Goal: Task Accomplishment & Management: Use online tool/utility

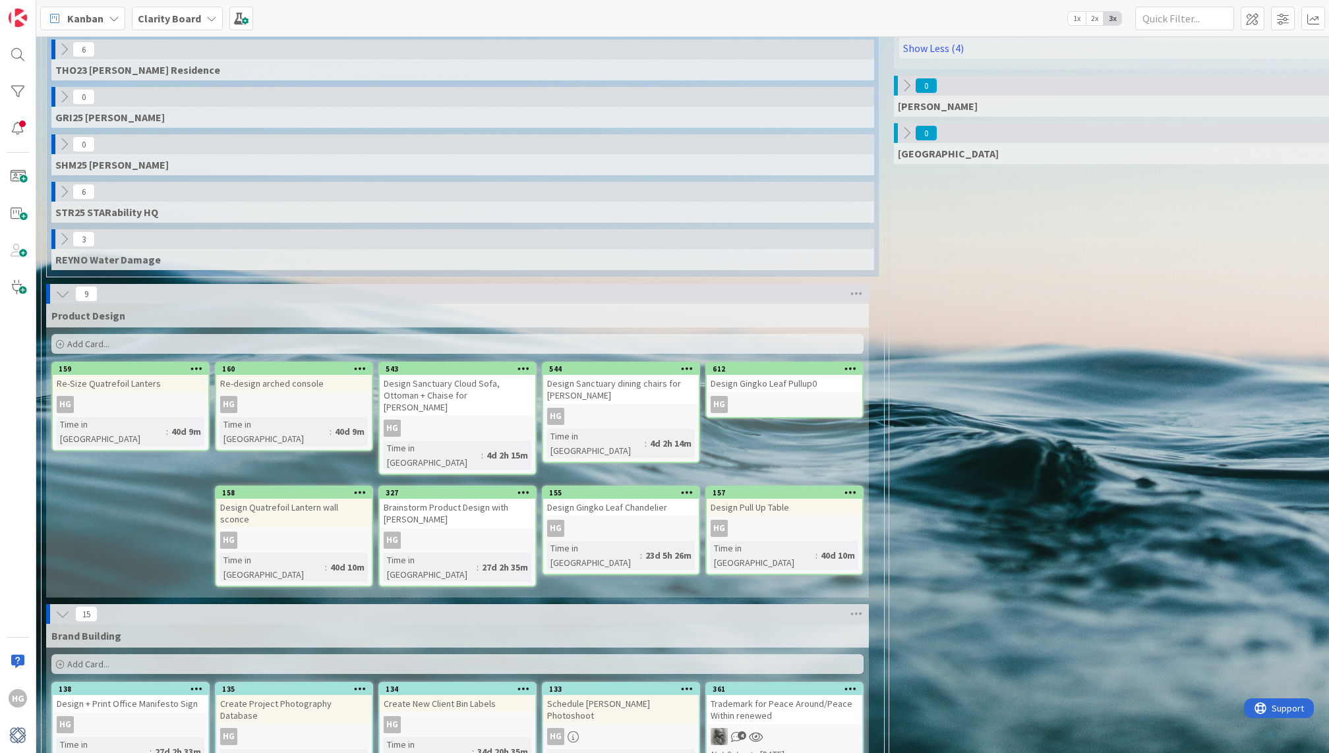
scroll to position [887, 0]
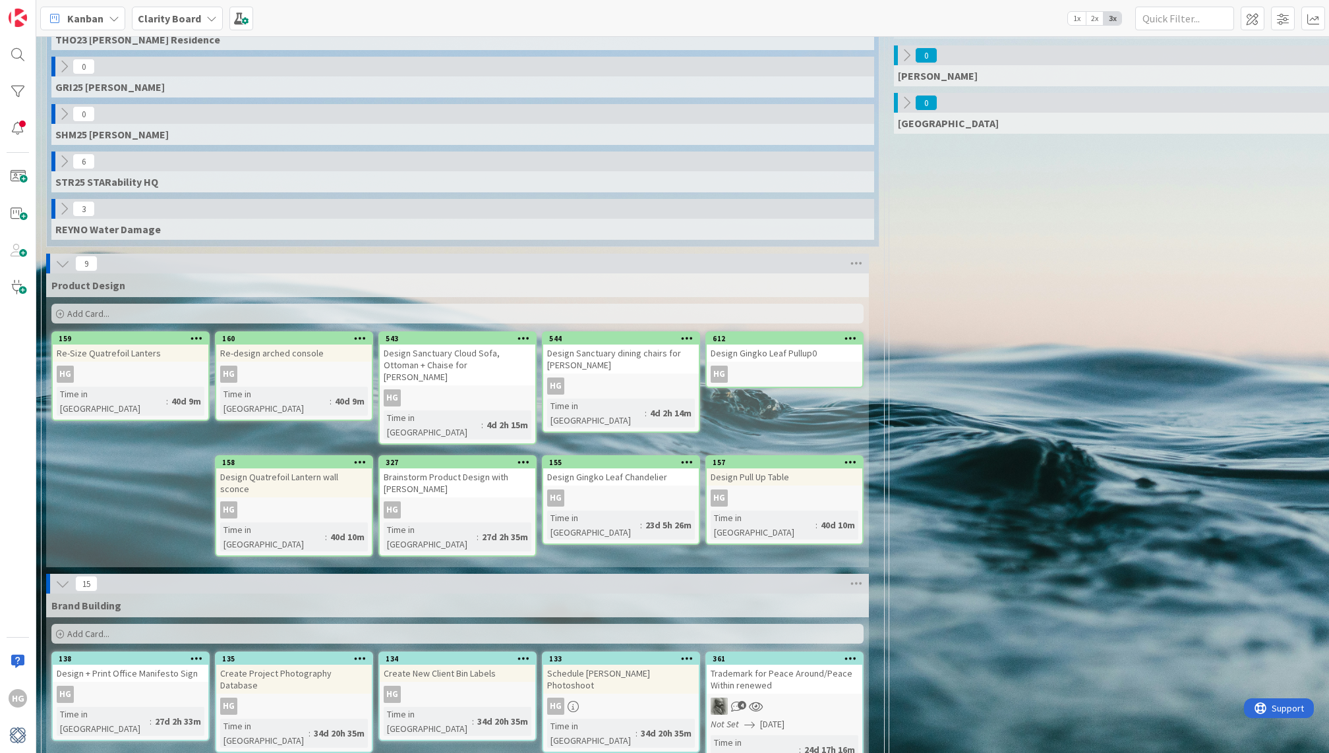
click at [63, 256] on icon at bounding box center [62, 263] width 15 height 15
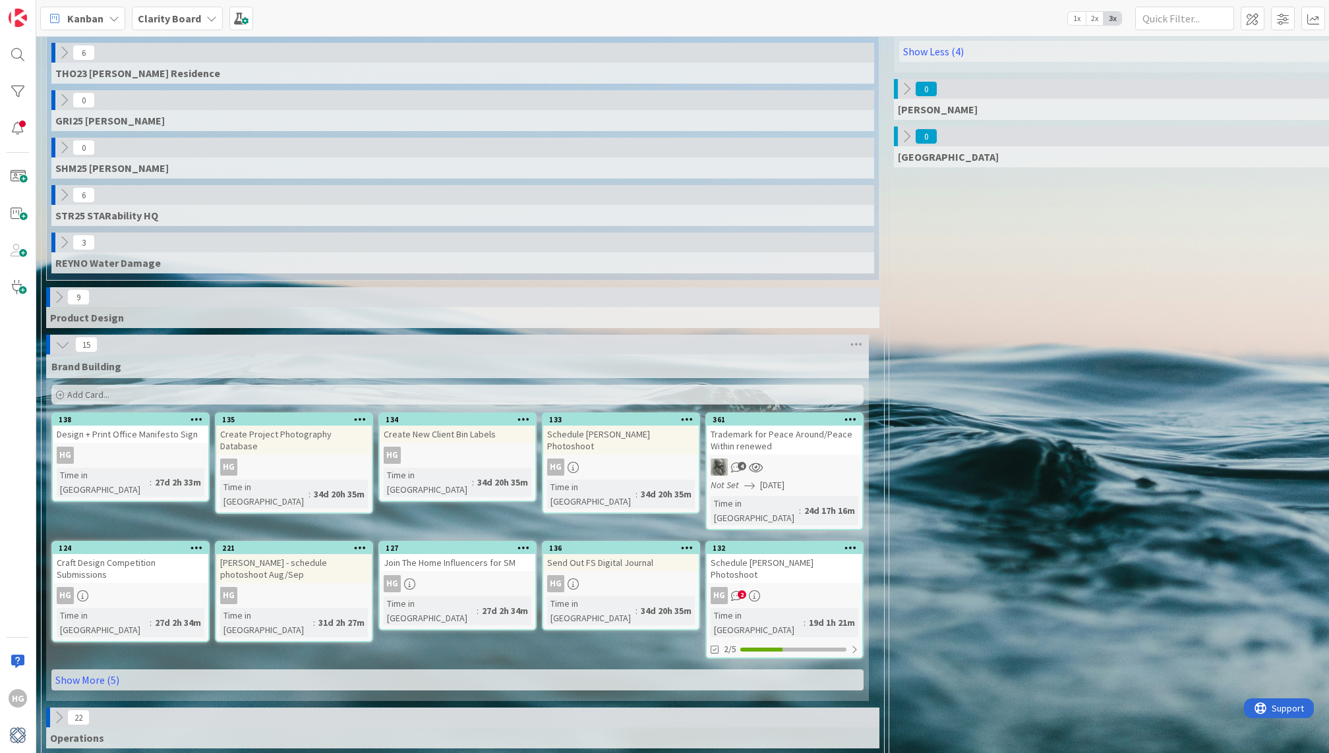
click at [109, 390] on div "Brand Building Add Card..." at bounding box center [457, 381] width 823 height 53
click at [114, 388] on div "Add Card..." at bounding box center [457, 395] width 812 height 20
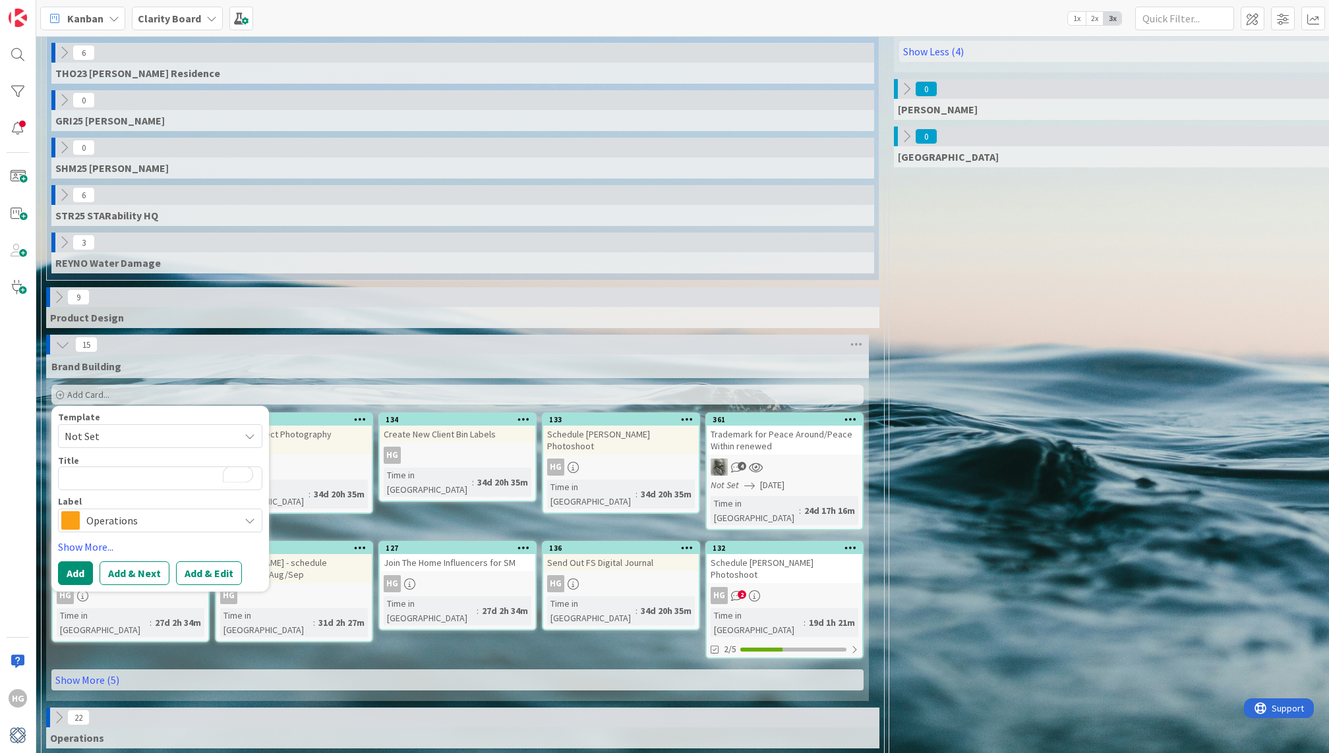
type textarea "x"
type textarea "L"
type textarea "x"
type textarea "LU"
type textarea "x"
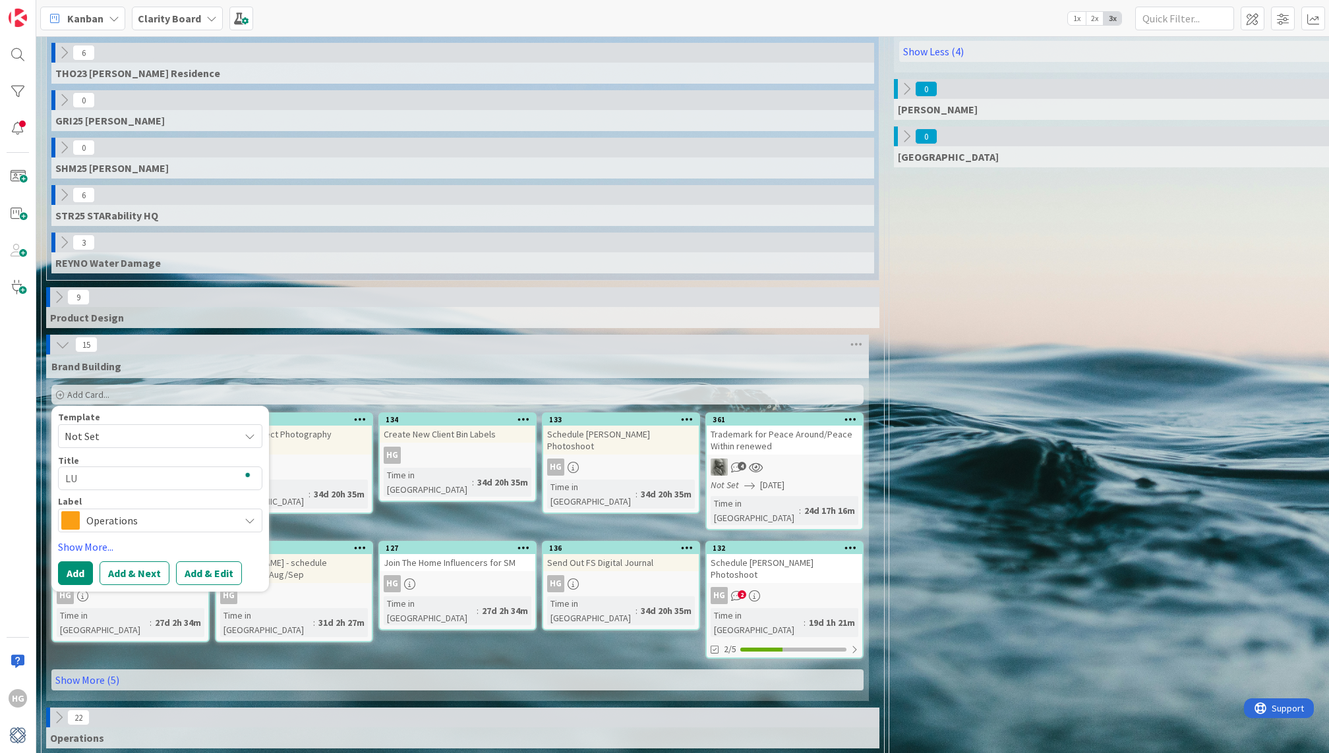
type textarea "LUX"
type textarea "x"
type textarea "LUXE"
type textarea "x"
type textarea "LUXE"
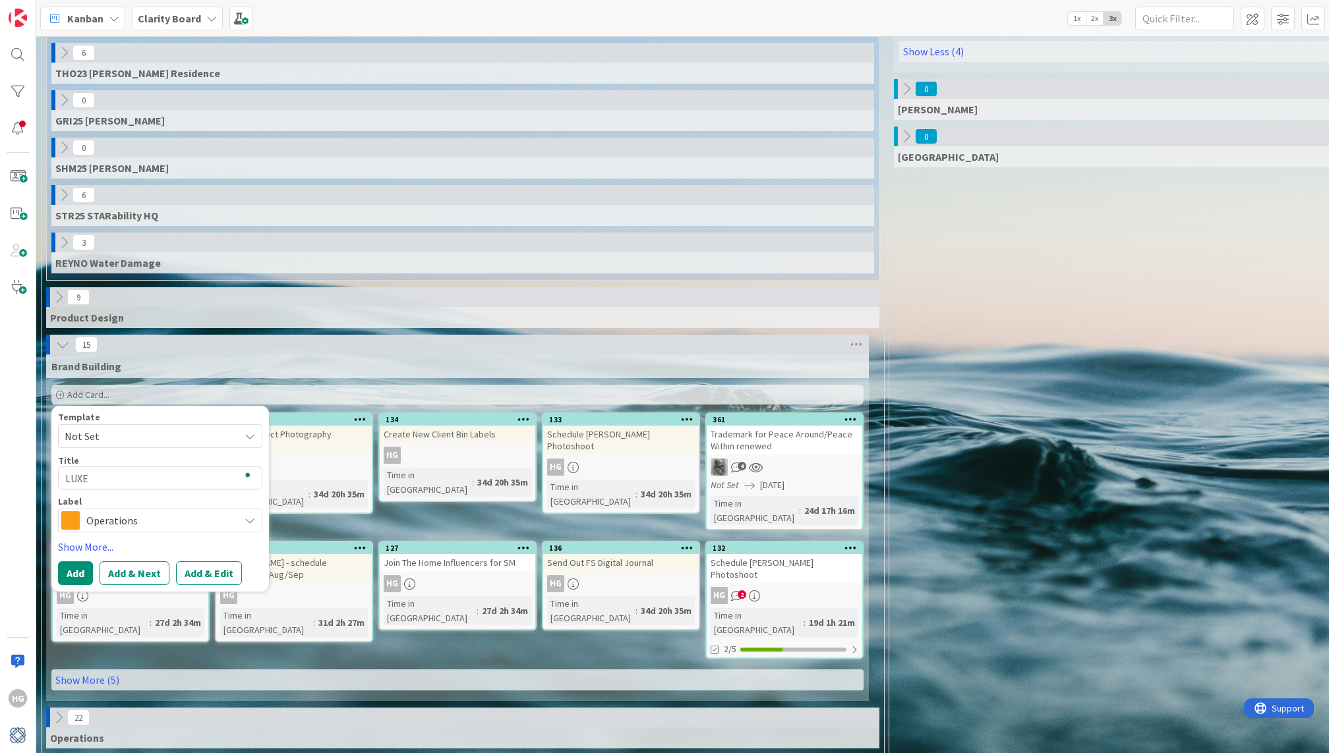
type textarea "x"
type textarea "LUXE N"
type textarea "x"
type textarea "LUXE Na"
type textarea "x"
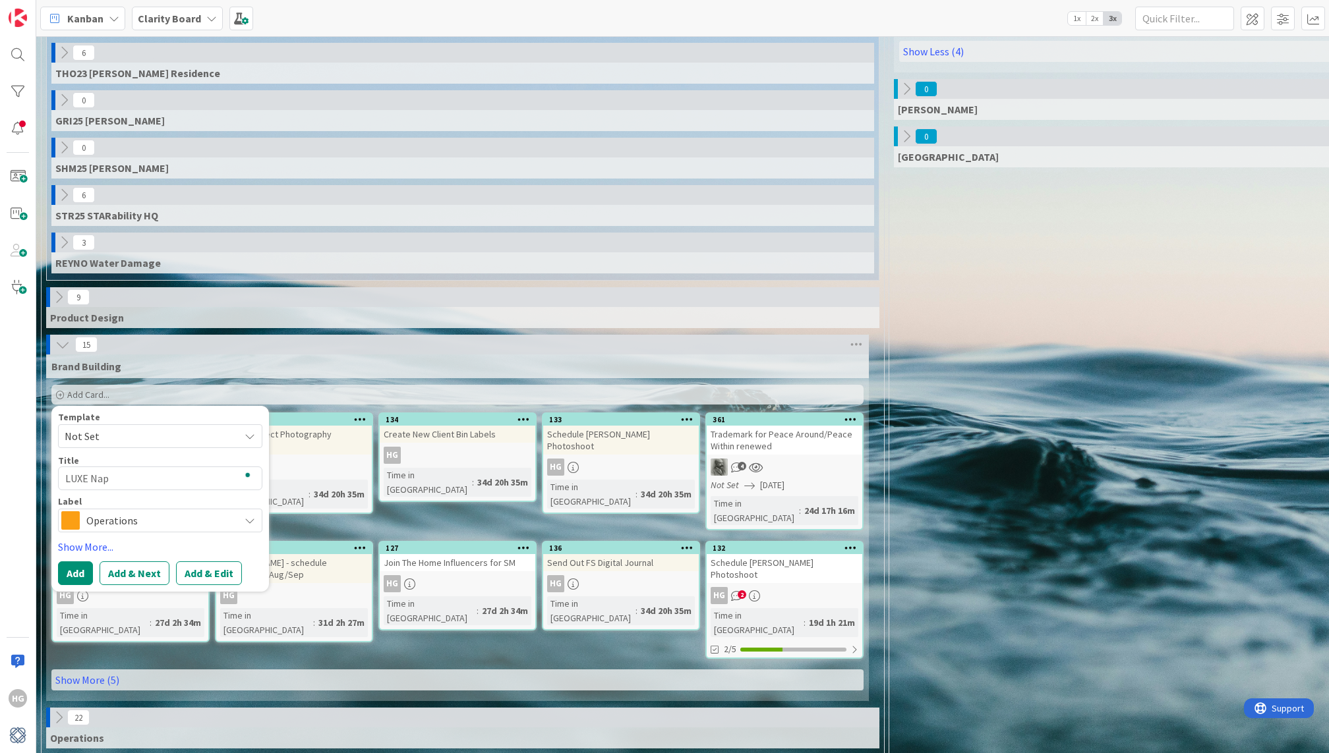
type textarea "LUXE Napl"
type textarea "x"
type textarea "LUXE Naple"
type textarea "x"
type textarea "LUXE Naples"
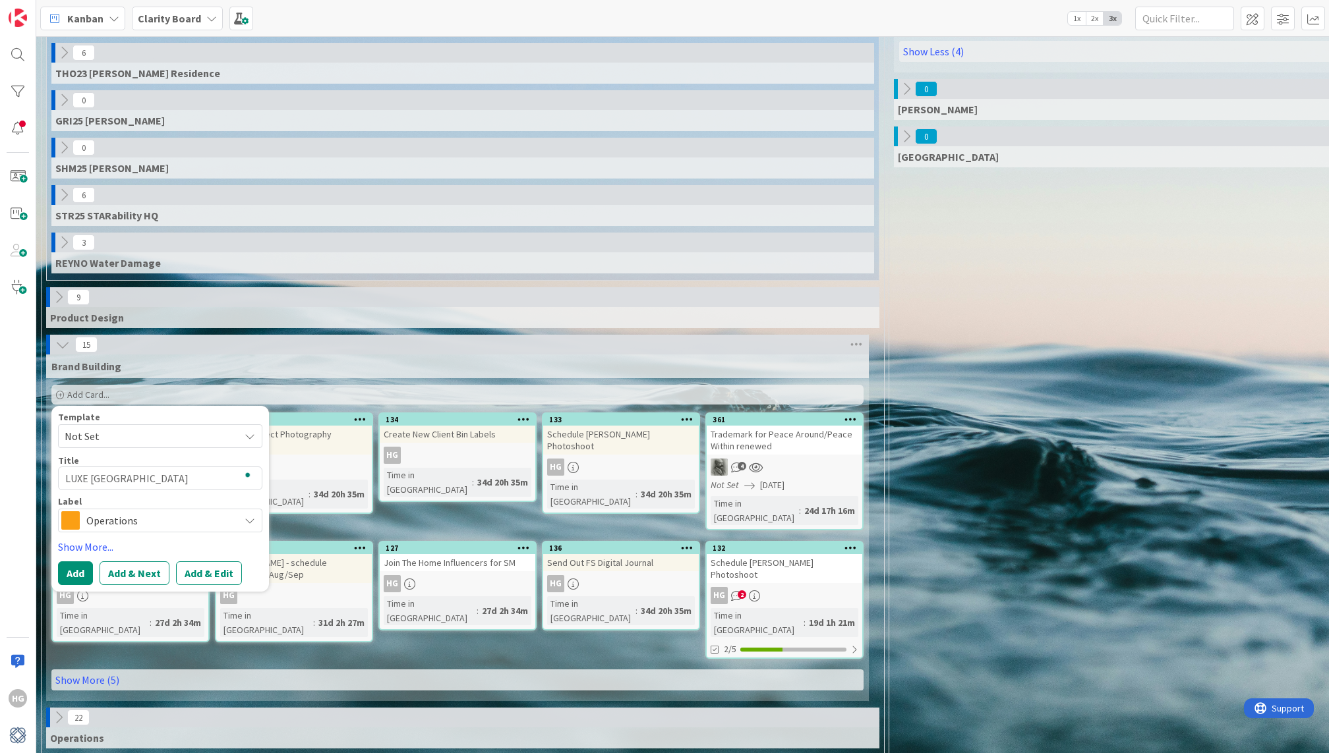
type textarea "x"
type textarea "LUXE Naples"
type textarea "x"
type textarea "LUXE Naples A"
type textarea "x"
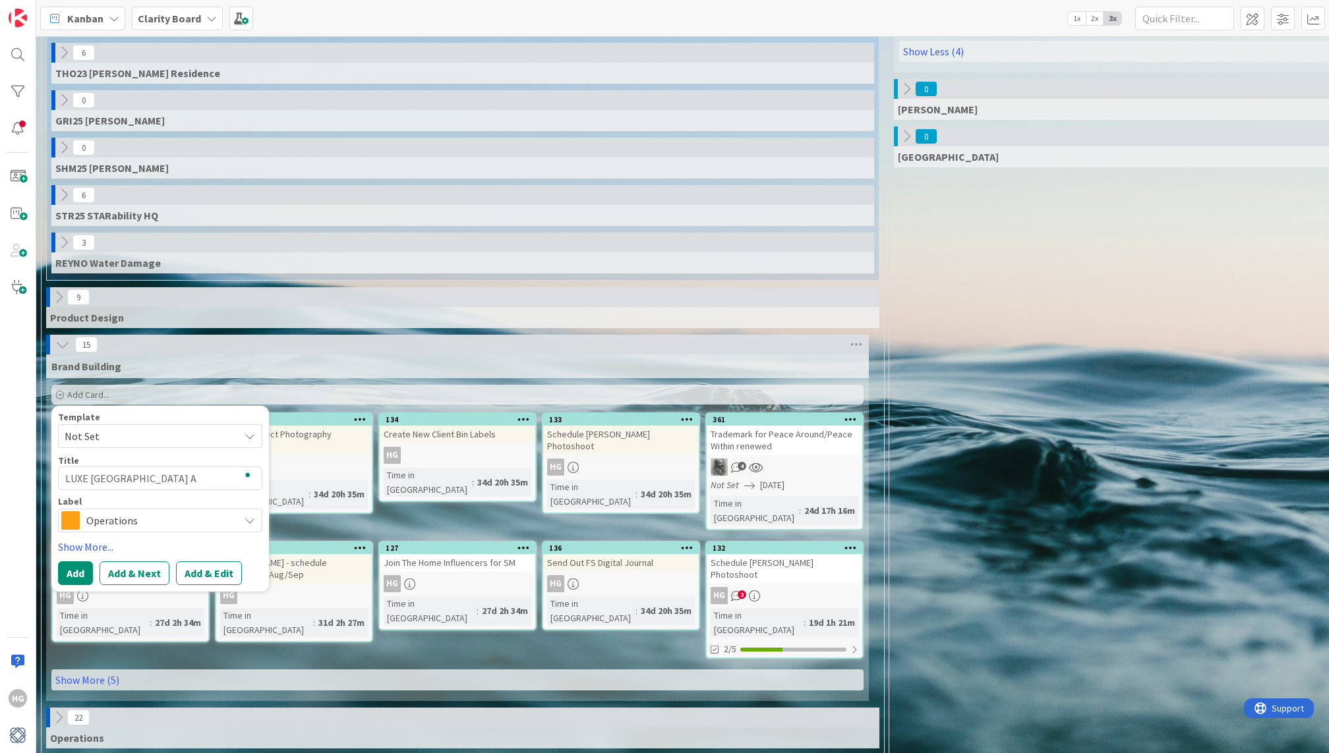
type textarea "LUXE Naples Ad"
type textarea "x"
type textarea "LUXE Naples Ad"
type textarea "x"
type textarea "LUXE Naples Ad P"
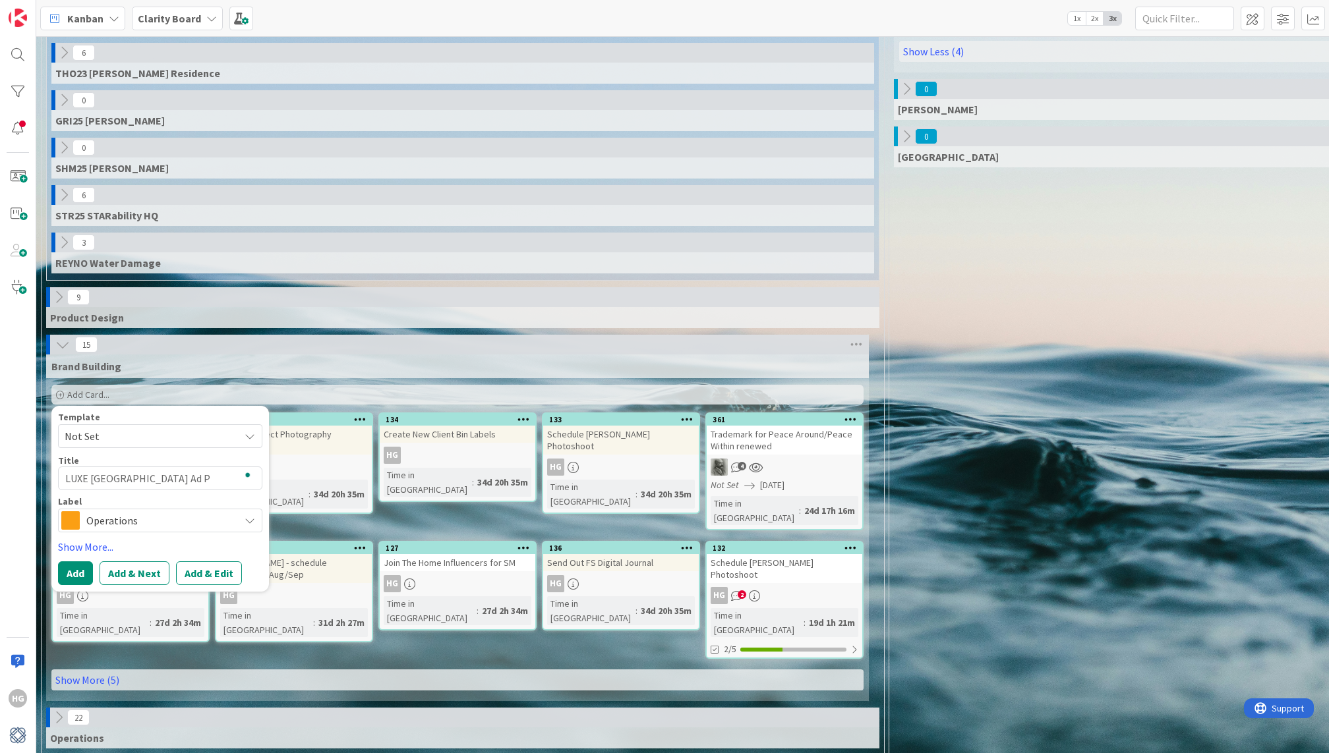
type textarea "x"
type textarea "LUXE Naples Ad Pl"
type textarea "x"
type textarea "LUXE Naples Ad Pla"
type textarea "x"
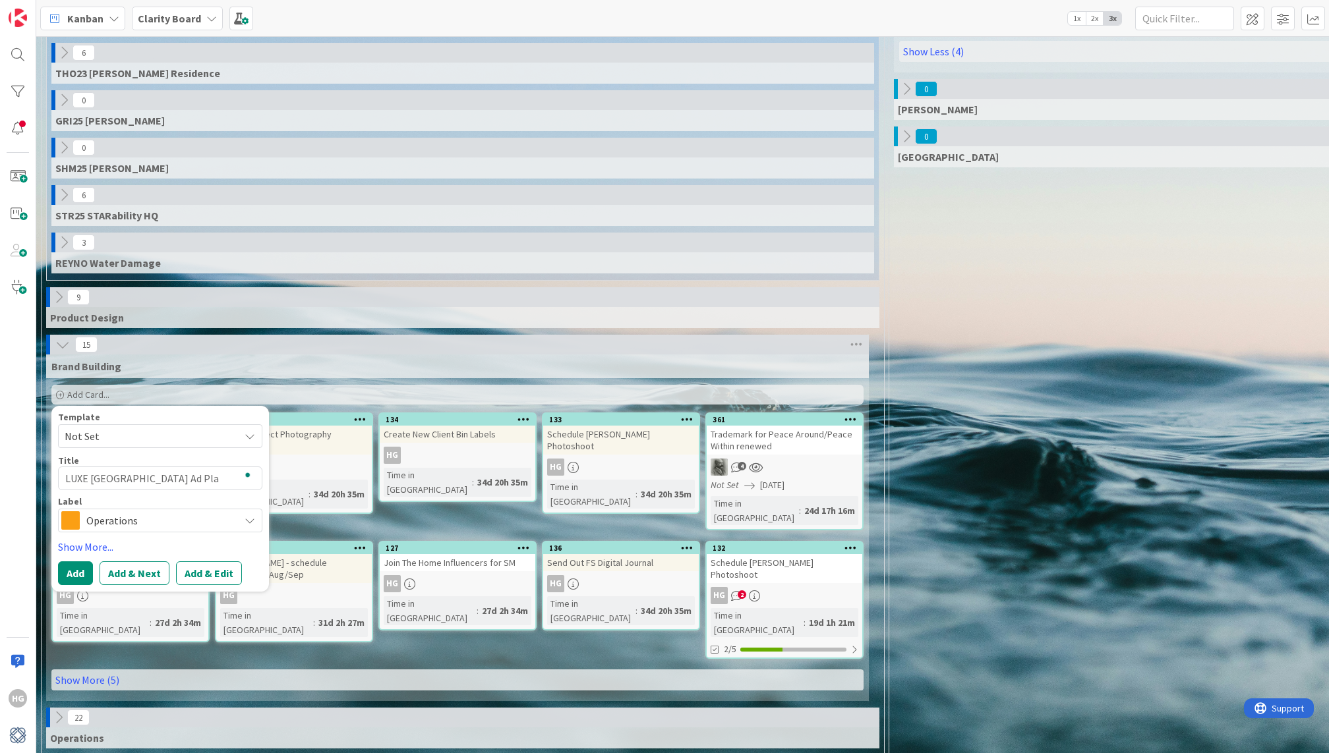
type textarea "LUXE Naples Ad Plac"
type textarea "x"
type textarea "LUXE Naples Ad Place"
type textarea "x"
type textarea "LUXE Naples Ad Placem"
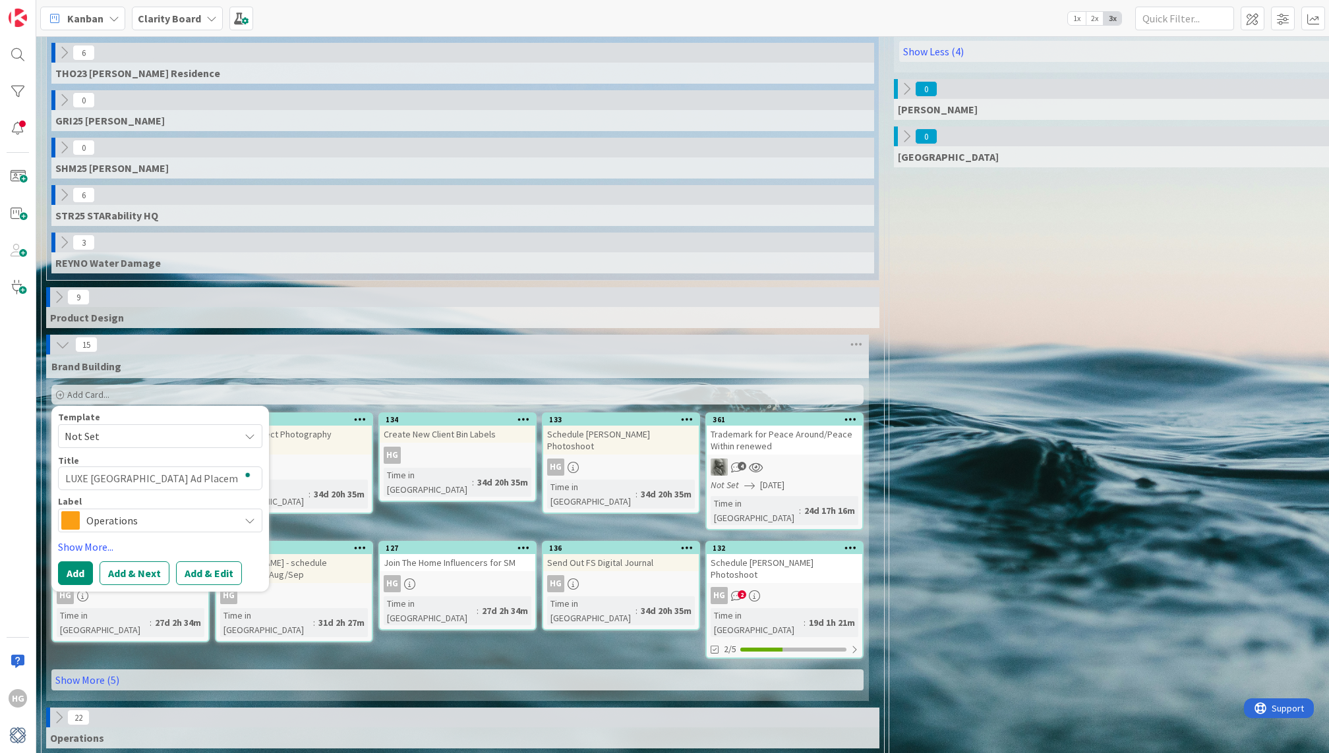
type textarea "x"
type textarea "LUXE Naples Ad Placeme"
type textarea "x"
type textarea "LUXE Naples Ad Placemen"
type textarea "x"
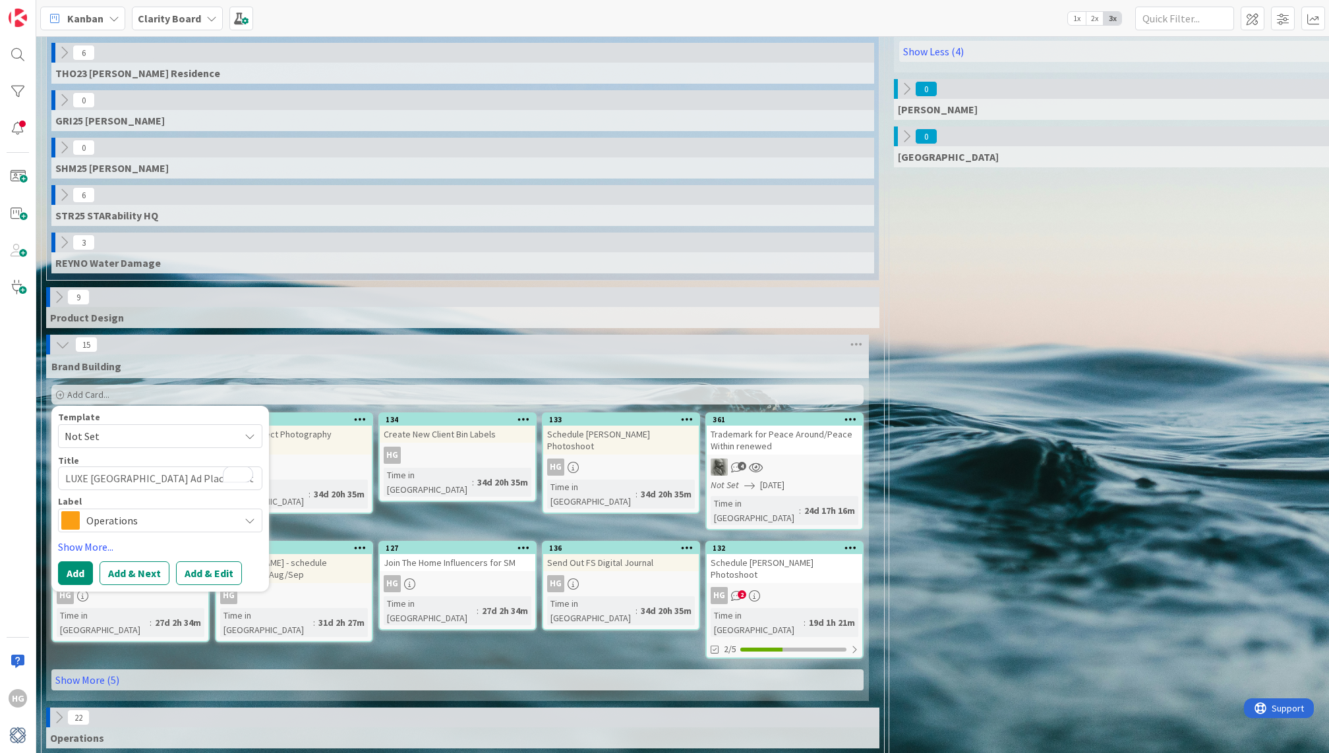
type textarea "LUXE [GEOGRAPHIC_DATA] Ad Placement"
click at [96, 513] on span "Operations" at bounding box center [159, 521] width 146 height 18
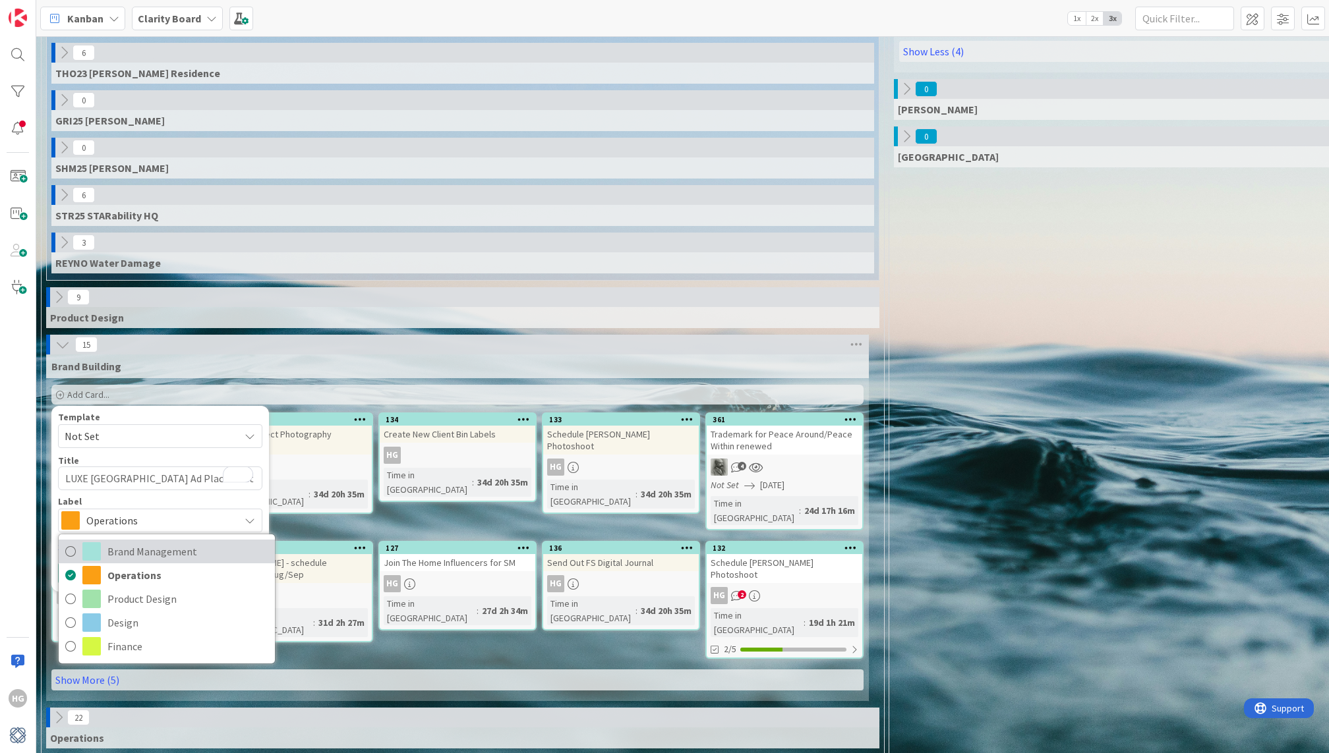
click at [105, 544] on link "Brand Management" at bounding box center [167, 552] width 216 height 24
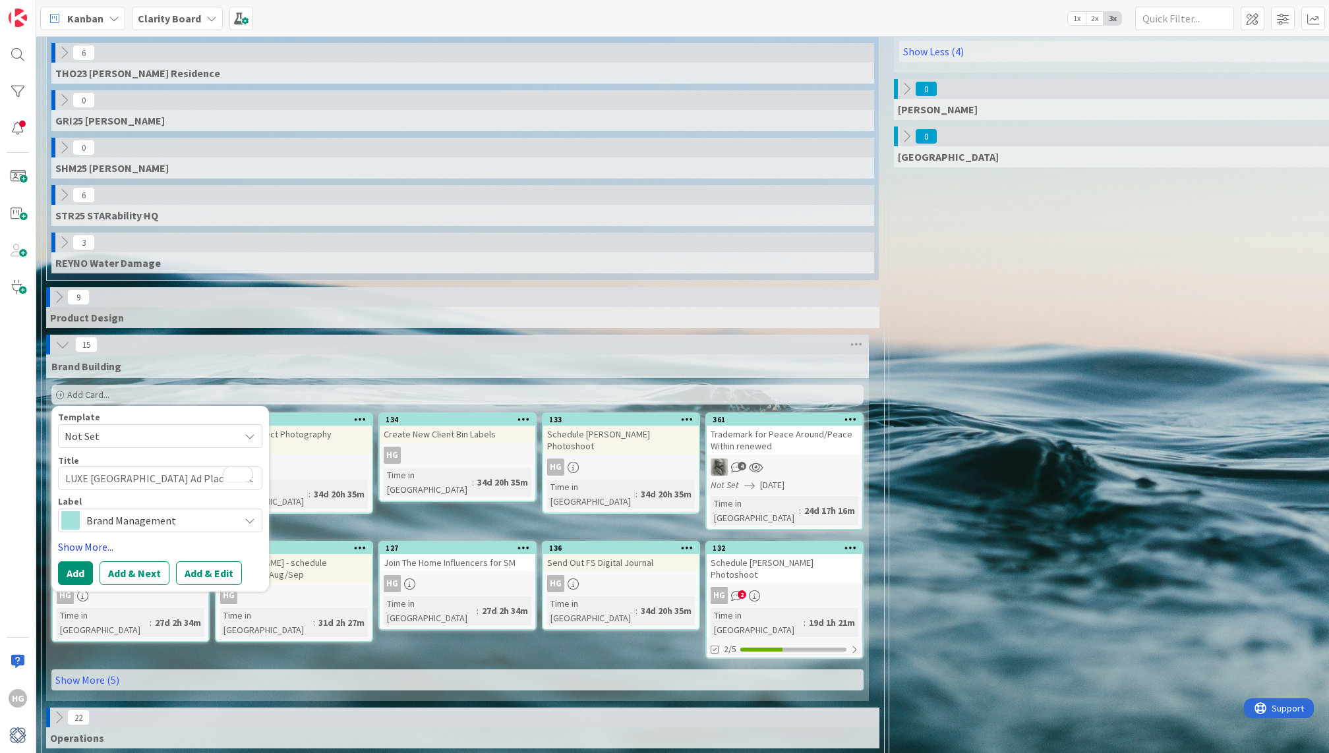
click at [79, 539] on link "Show More..." at bounding box center [160, 547] width 204 height 16
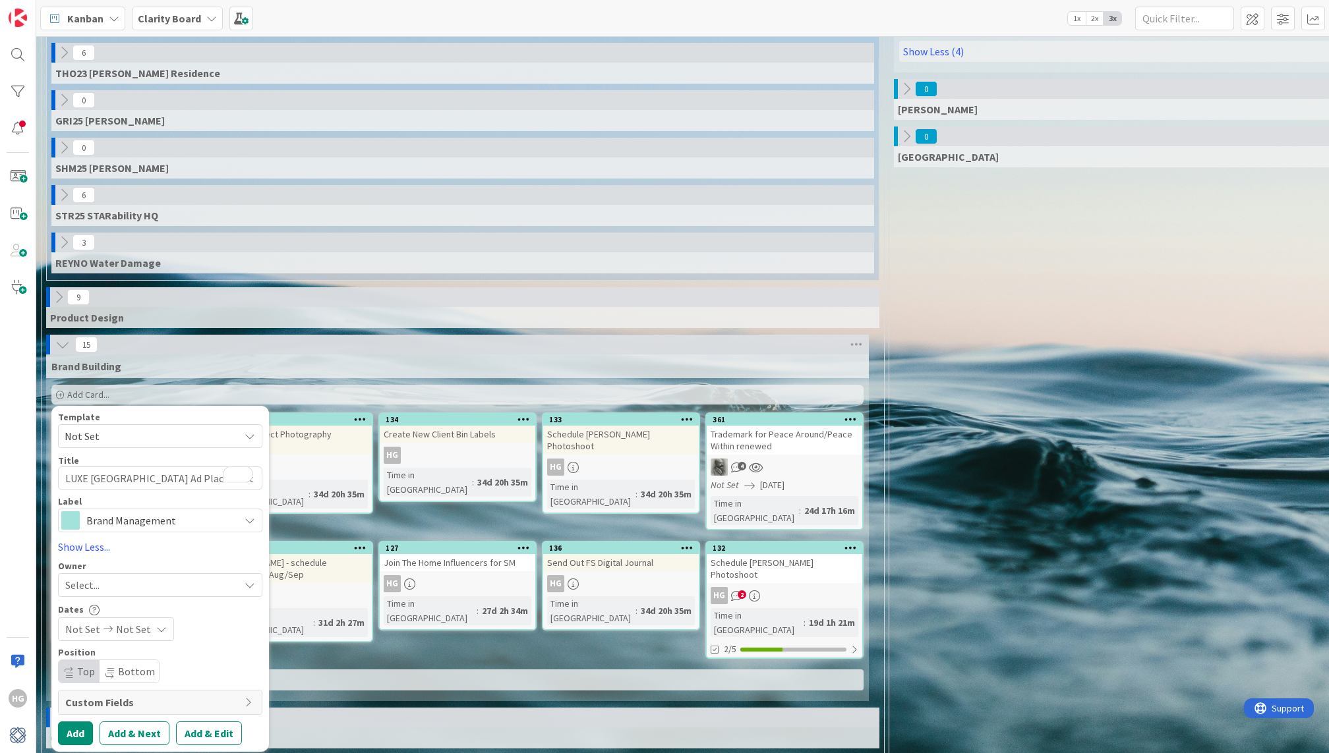
click at [92, 581] on div "Template Not Set Title 24 / 128 LUXE Naples Ad Placement Label Brand Management…" at bounding box center [160, 579] width 204 height 333
click at [92, 577] on span "Select..." at bounding box center [82, 585] width 34 height 16
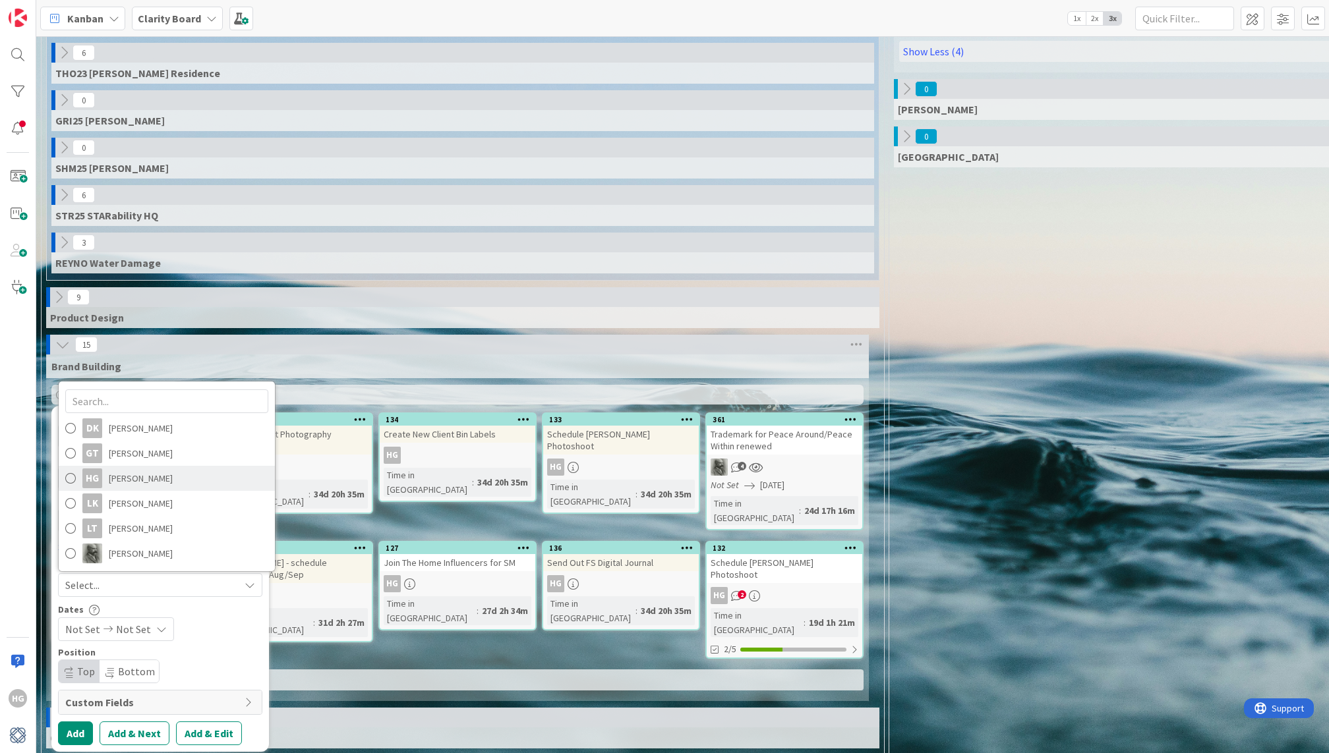
click at [146, 469] on span "[PERSON_NAME]" at bounding box center [141, 479] width 64 height 20
type textarea "x"
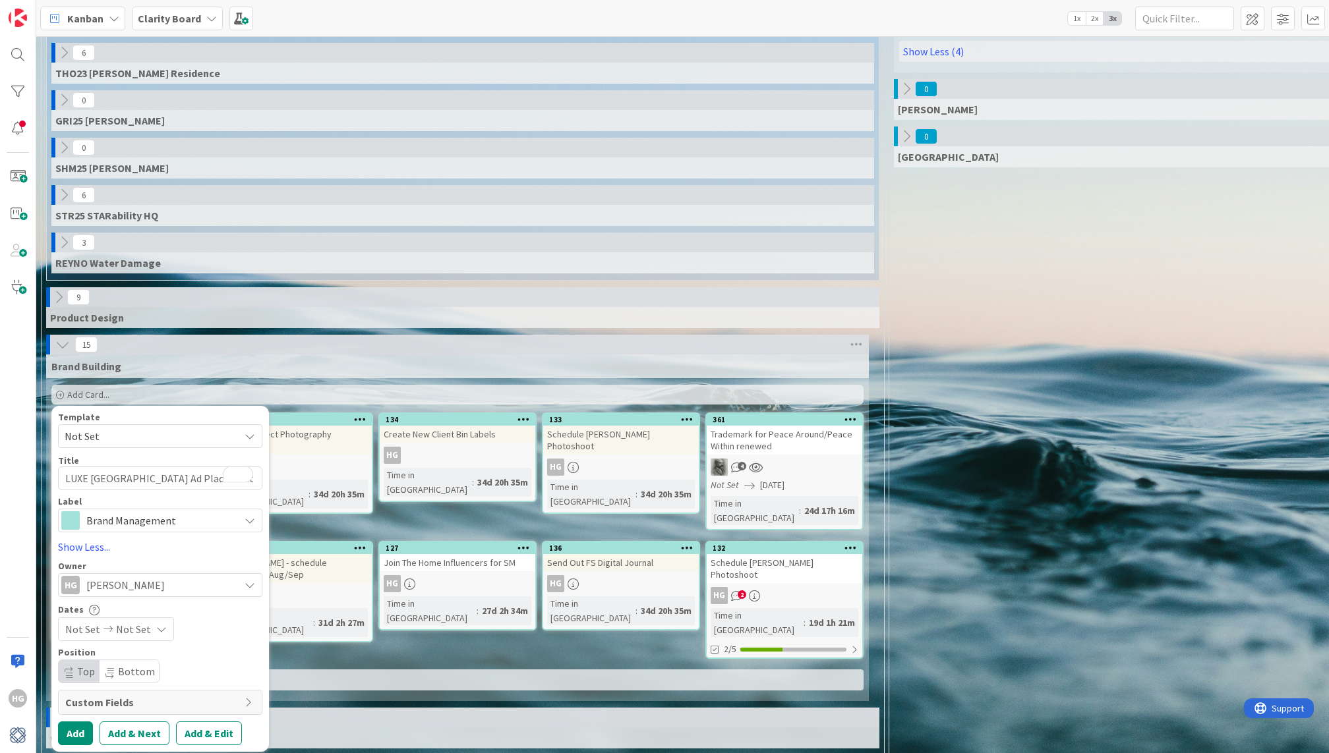
click at [205, 702] on div "Template Not Set Title 24 / 128 LUXE Naples Ad Placement Label Brand Management…" at bounding box center [160, 579] width 204 height 333
click at [80, 722] on button "Add" at bounding box center [75, 734] width 35 height 24
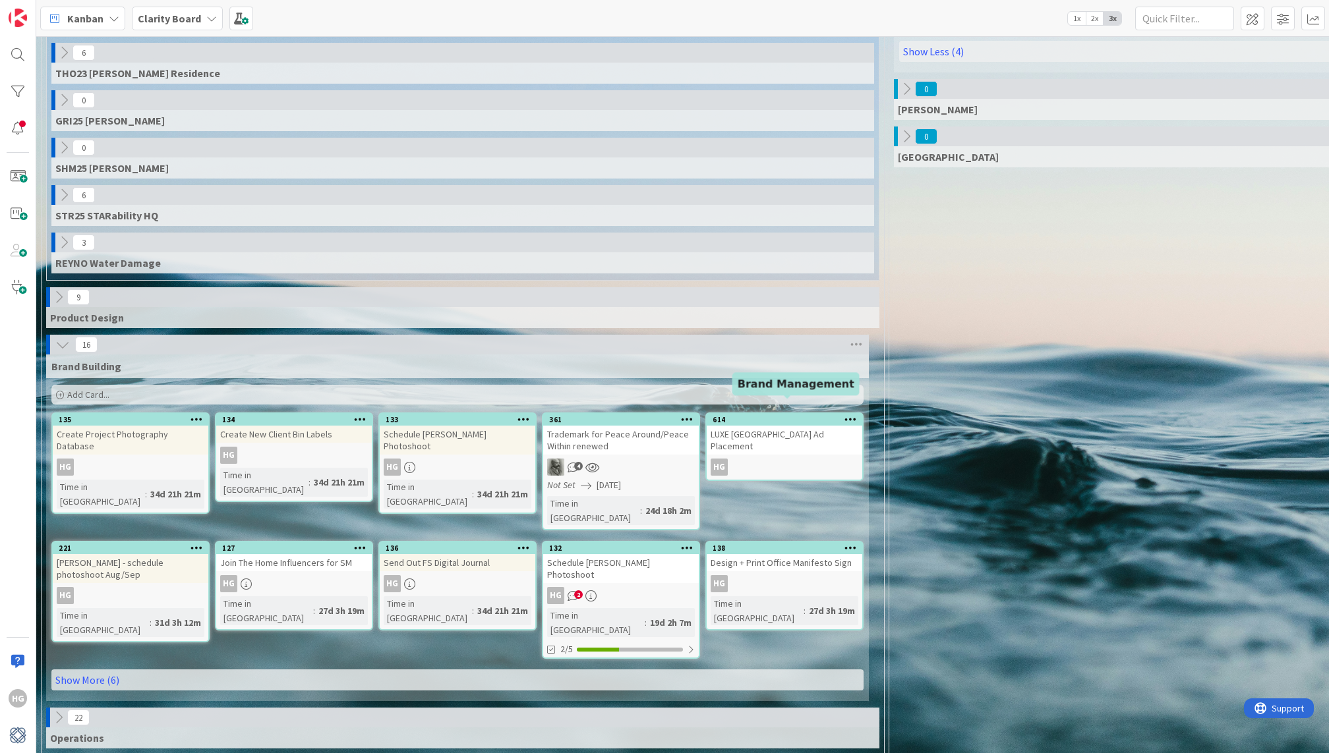
click at [763, 415] on div "614" at bounding box center [788, 419] width 150 height 9
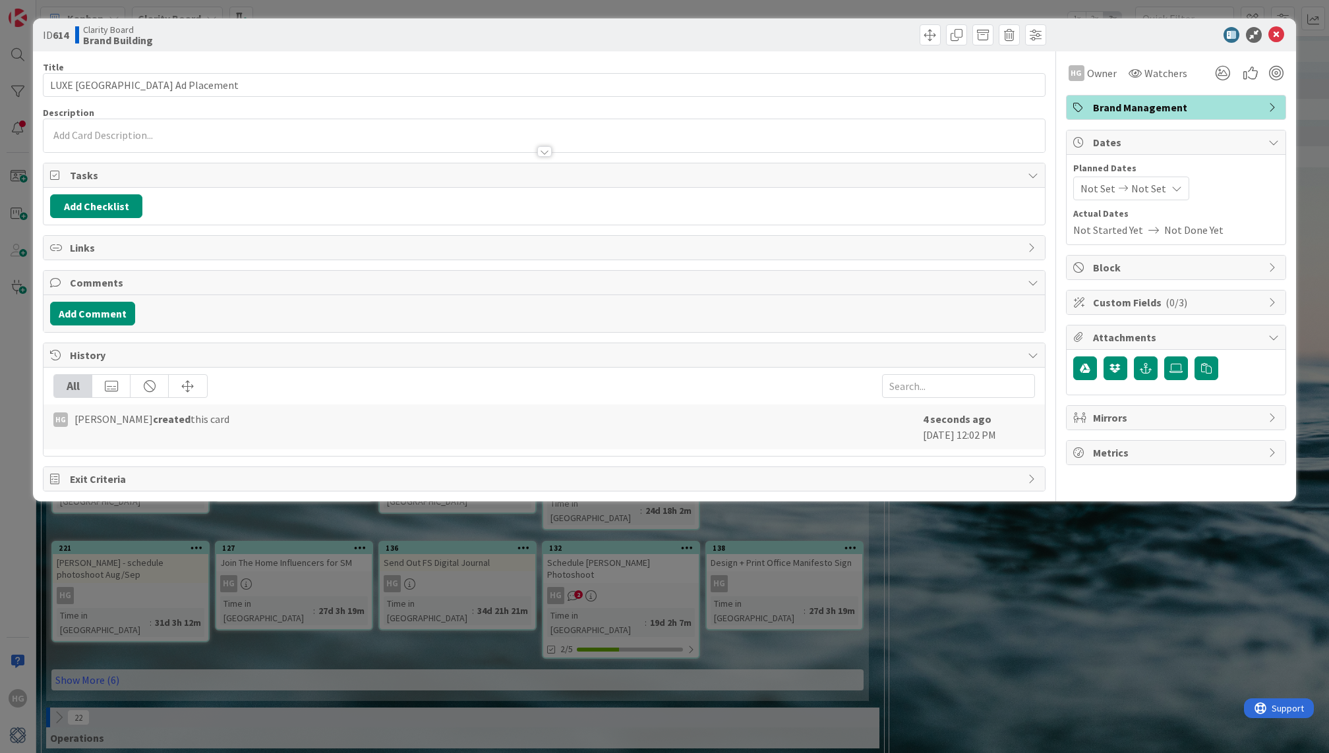
click at [76, 134] on p at bounding box center [543, 135] width 987 height 15
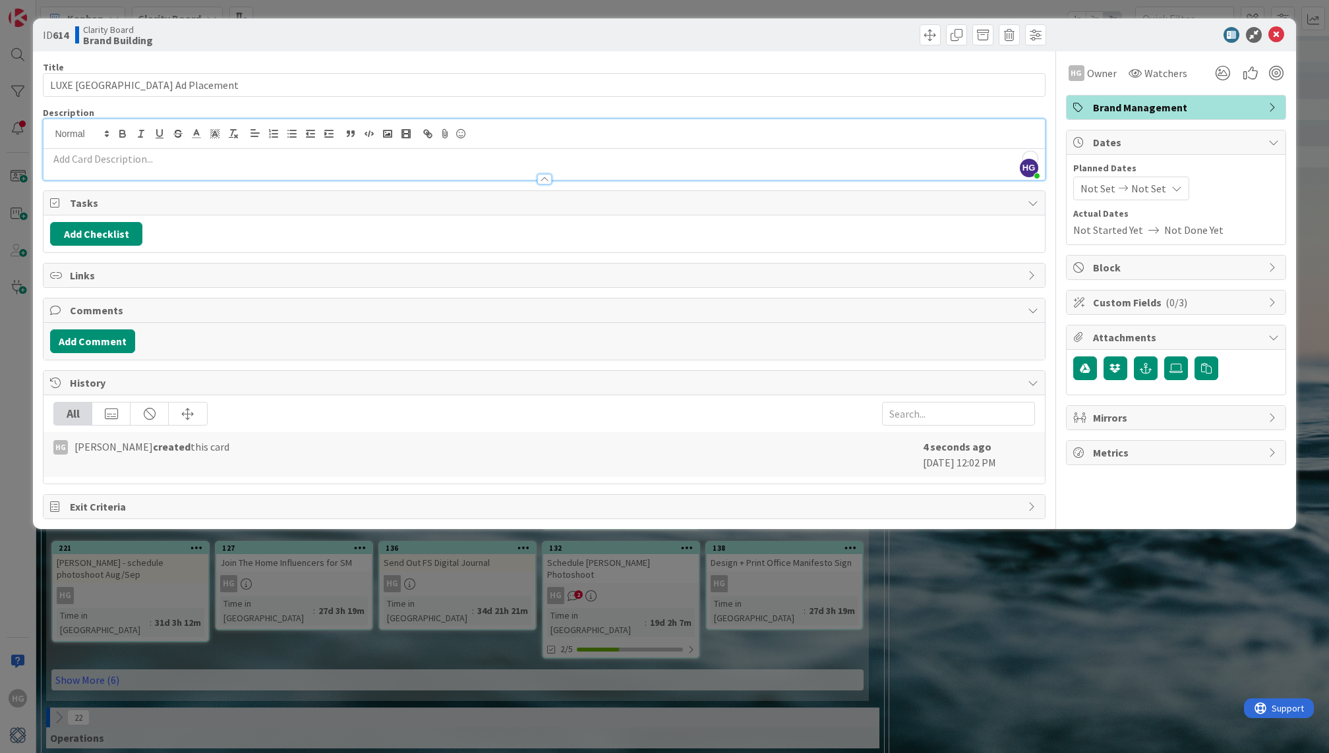
click at [83, 162] on p "To enrich screen reader interactions, please activate Accessibility in Grammarl…" at bounding box center [543, 159] width 987 height 15
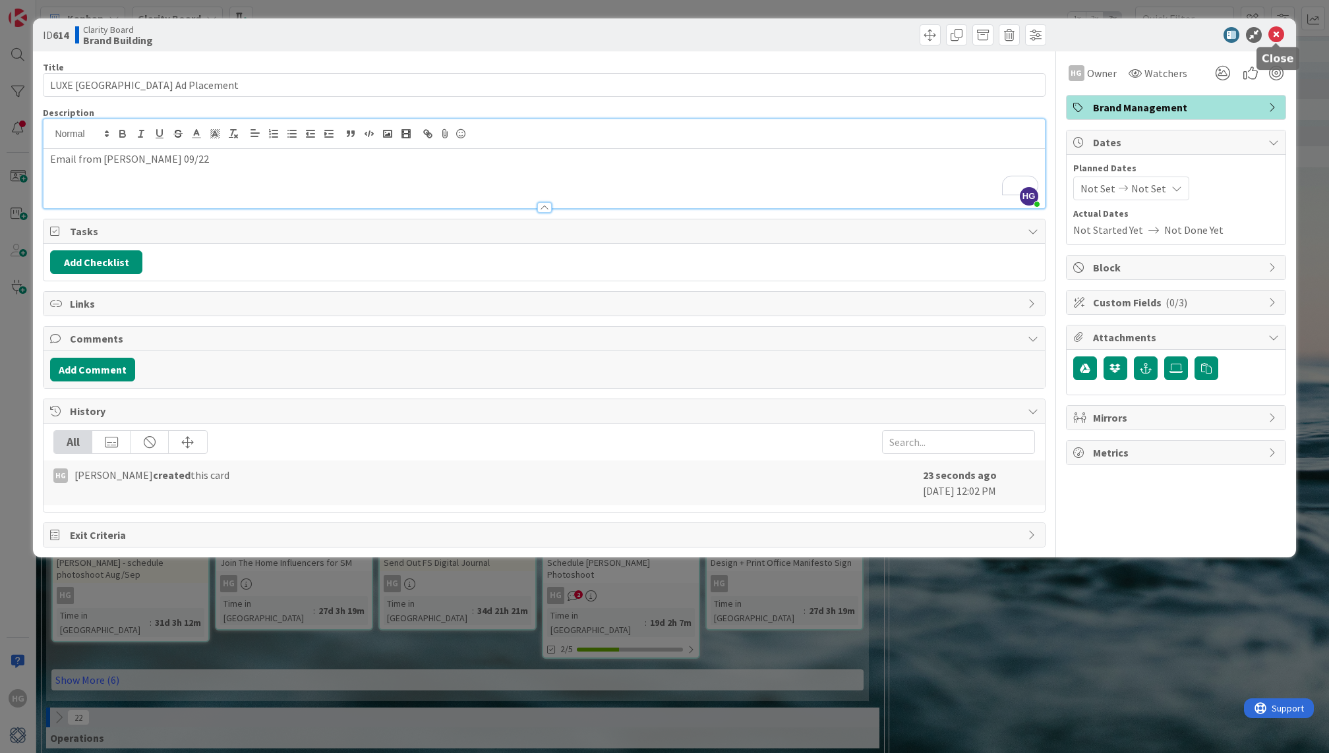
click at [1278, 36] on icon at bounding box center [1276, 35] width 16 height 16
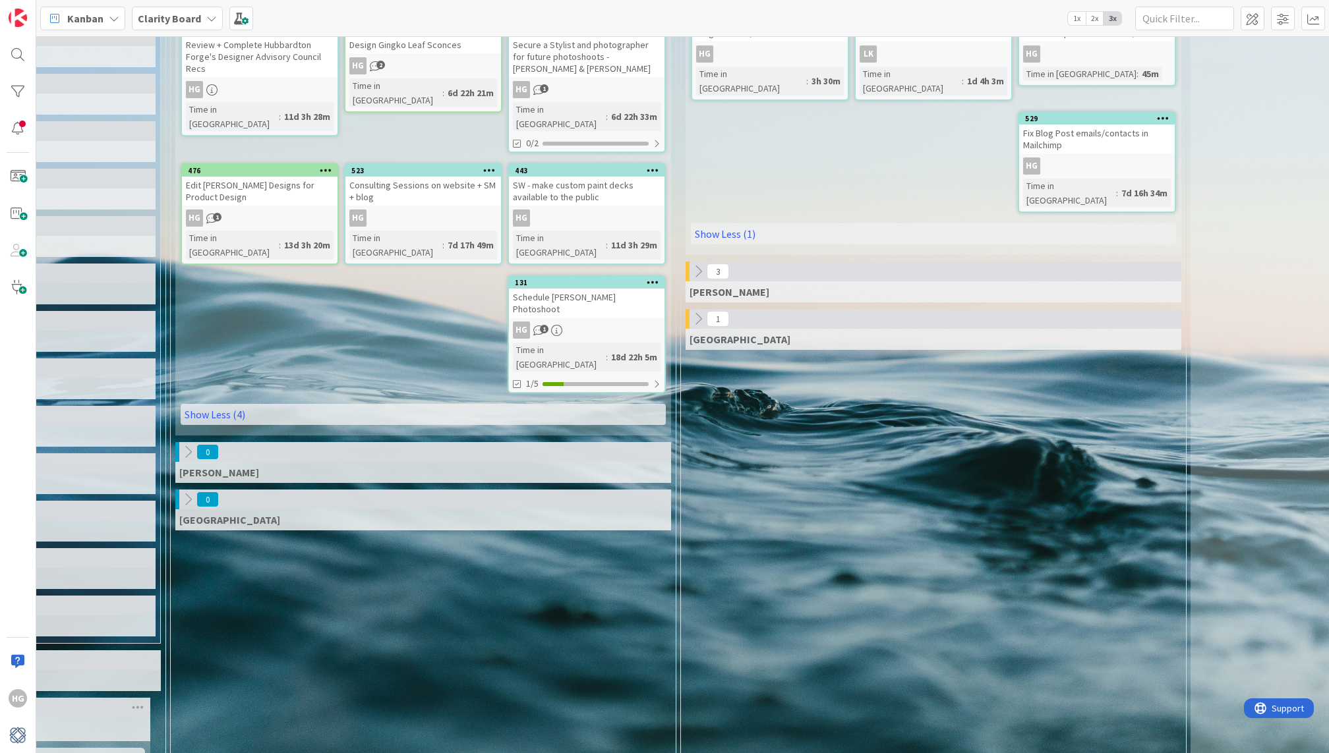
scroll to position [505, 718]
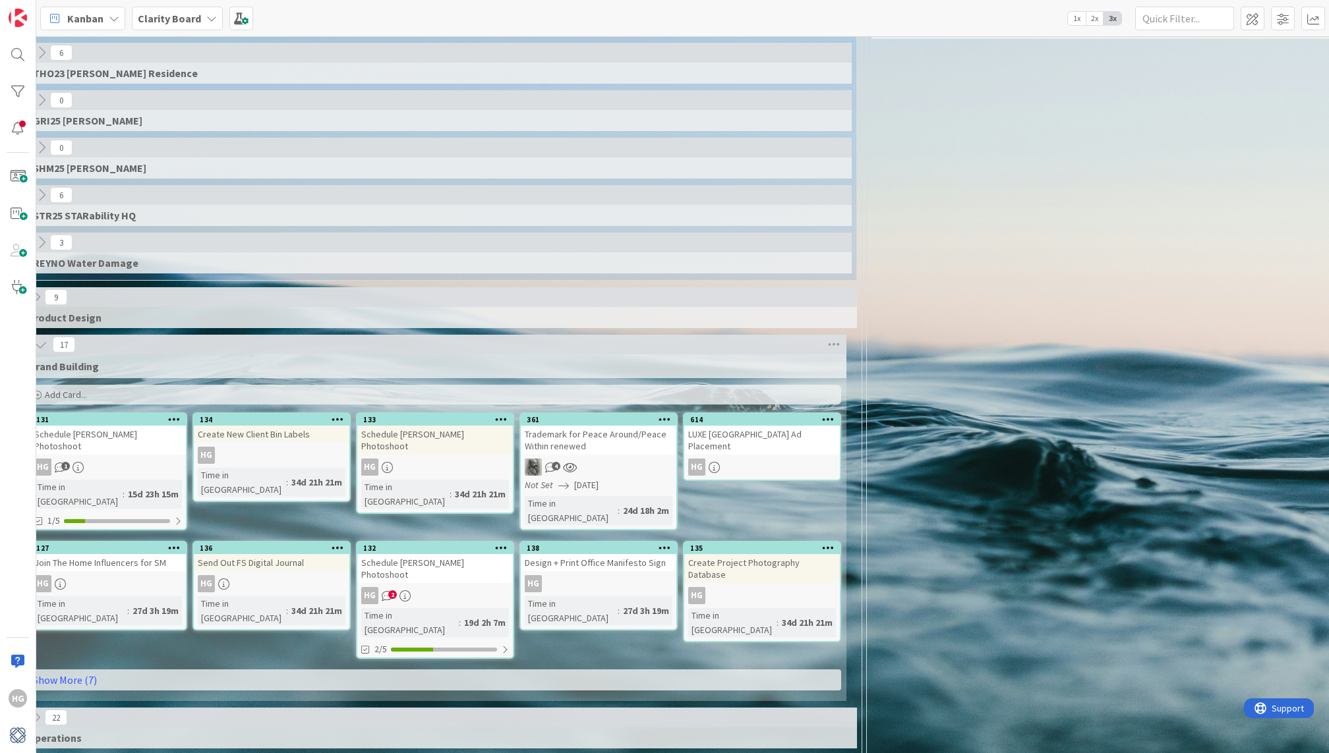
scroll to position [854, 0]
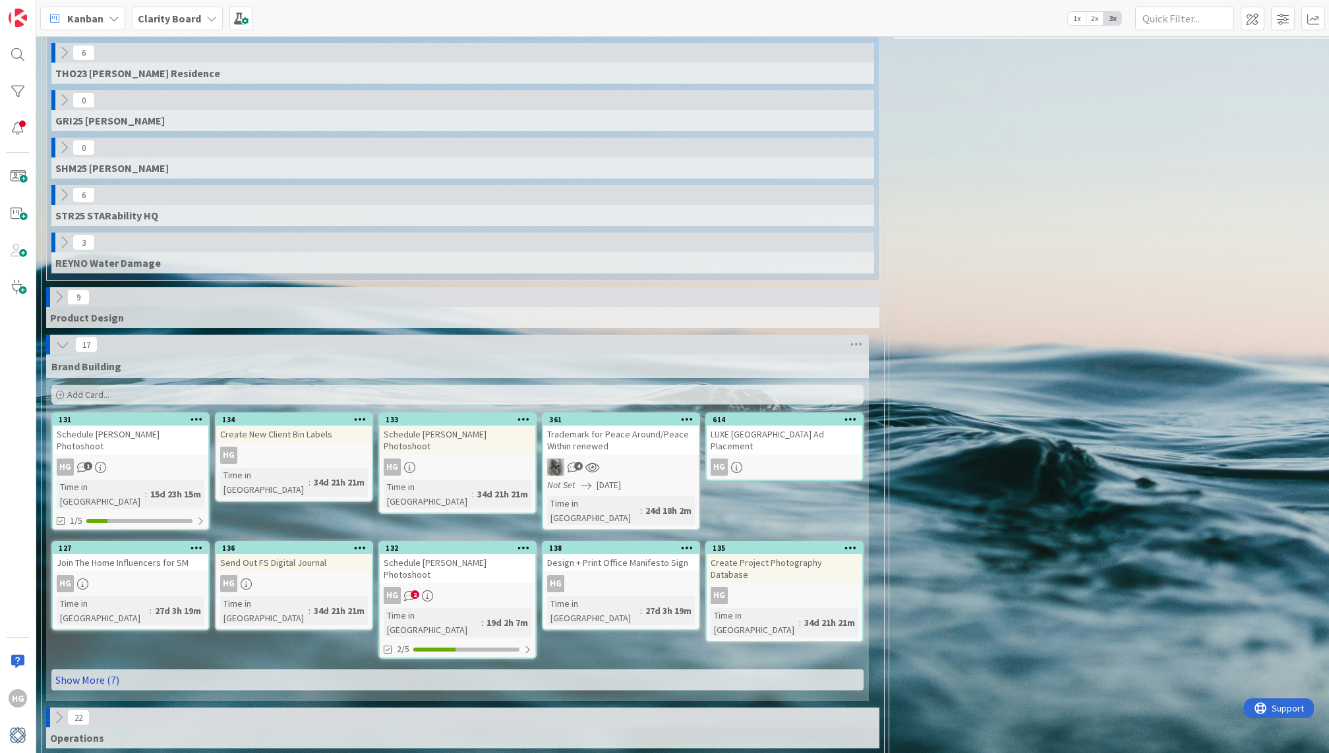
click at [233, 670] on link "Show More (7)" at bounding box center [457, 680] width 812 height 21
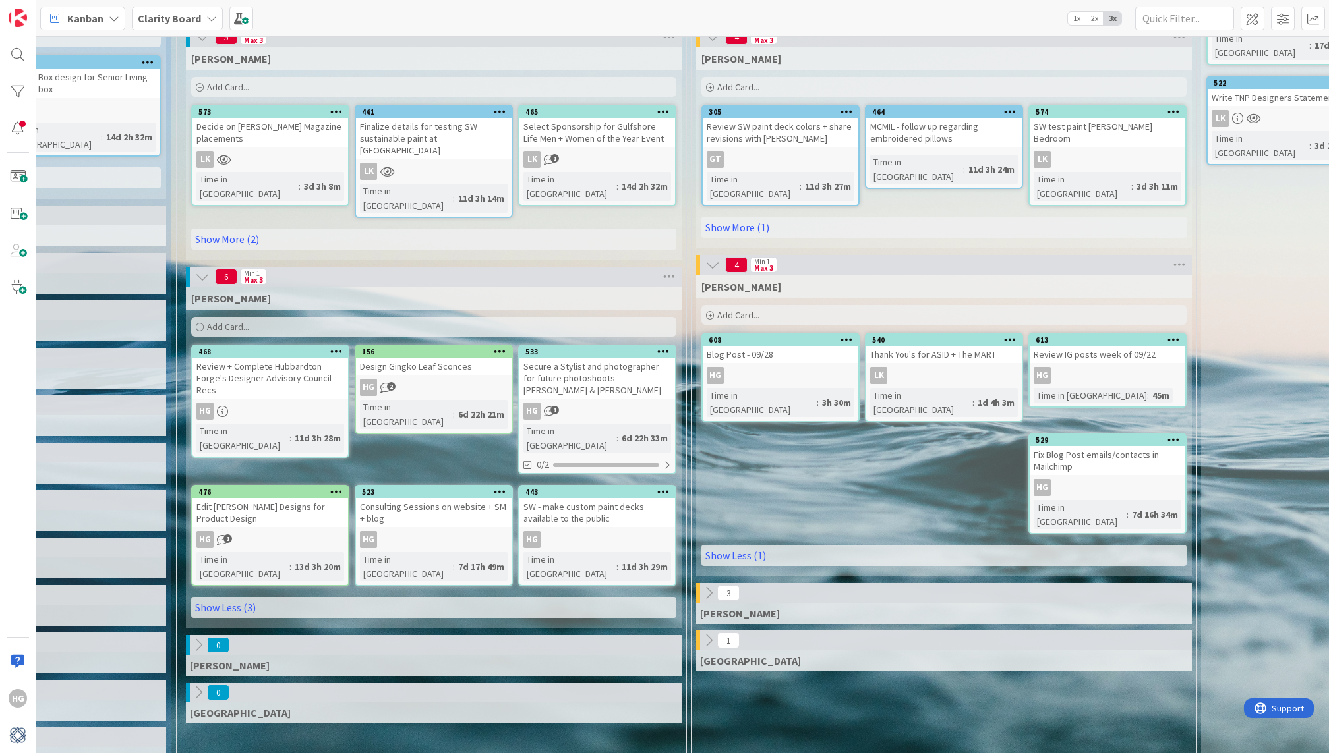
scroll to position [0, 708]
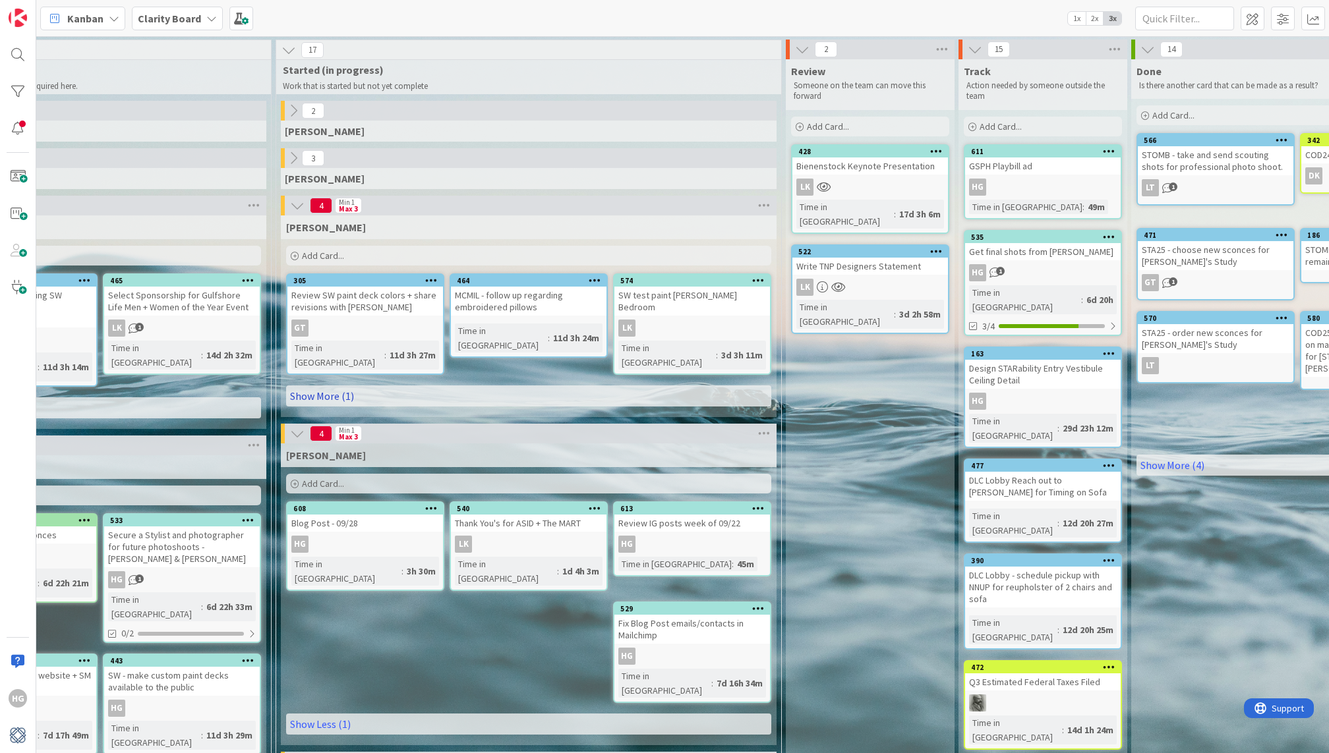
scroll to position [0, 1132]
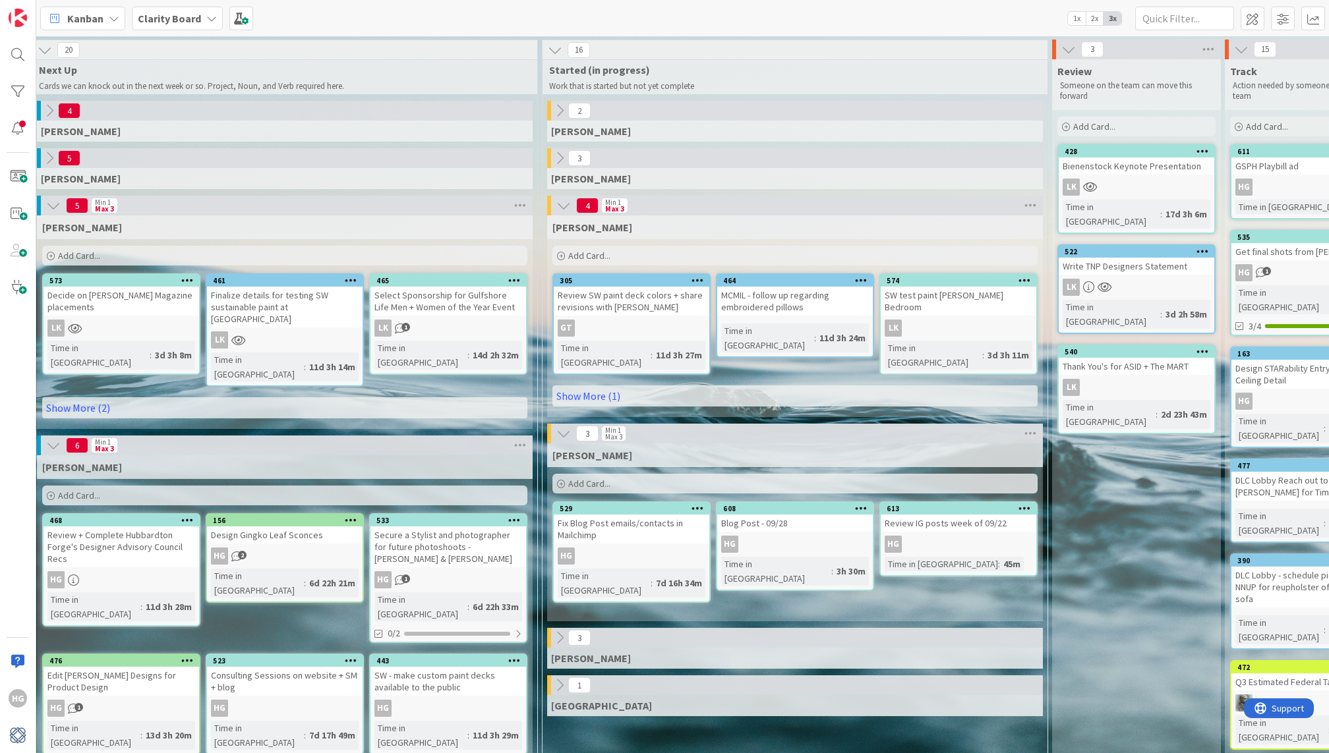
click at [333, 486] on div "Add Card..." at bounding box center [284, 496] width 485 height 20
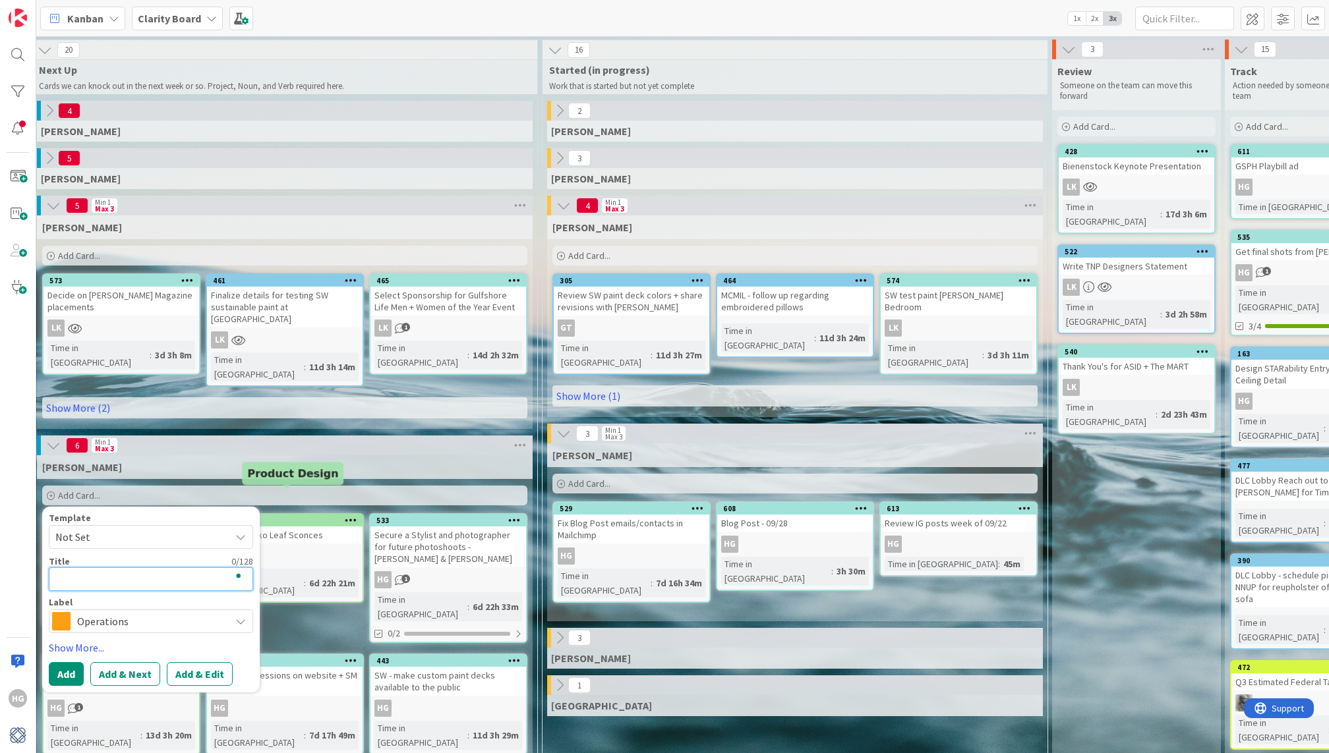
type textarea "R"
type textarea "x"
type textarea "Re"
type textarea "x"
type textarea "Res"
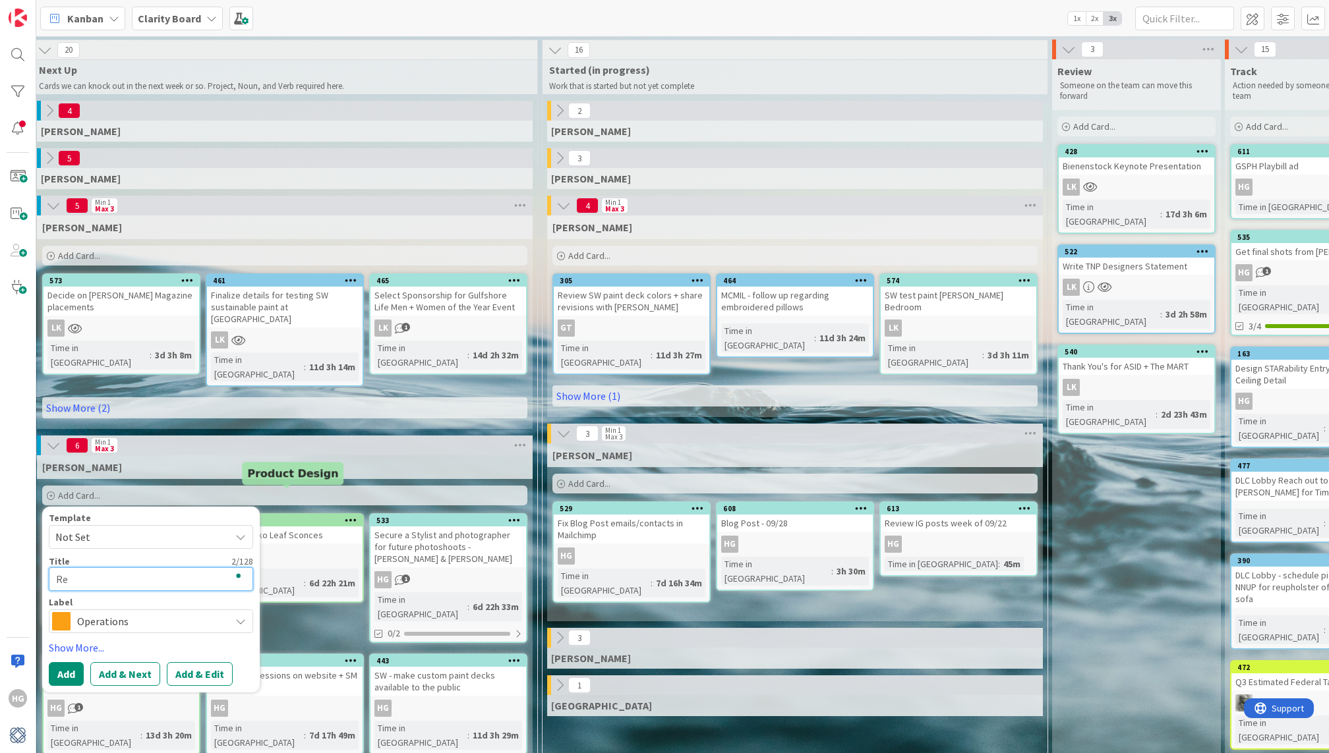
type textarea "x"
type textarea "Resp"
type textarea "x"
type textarea "Respo"
type textarea "x"
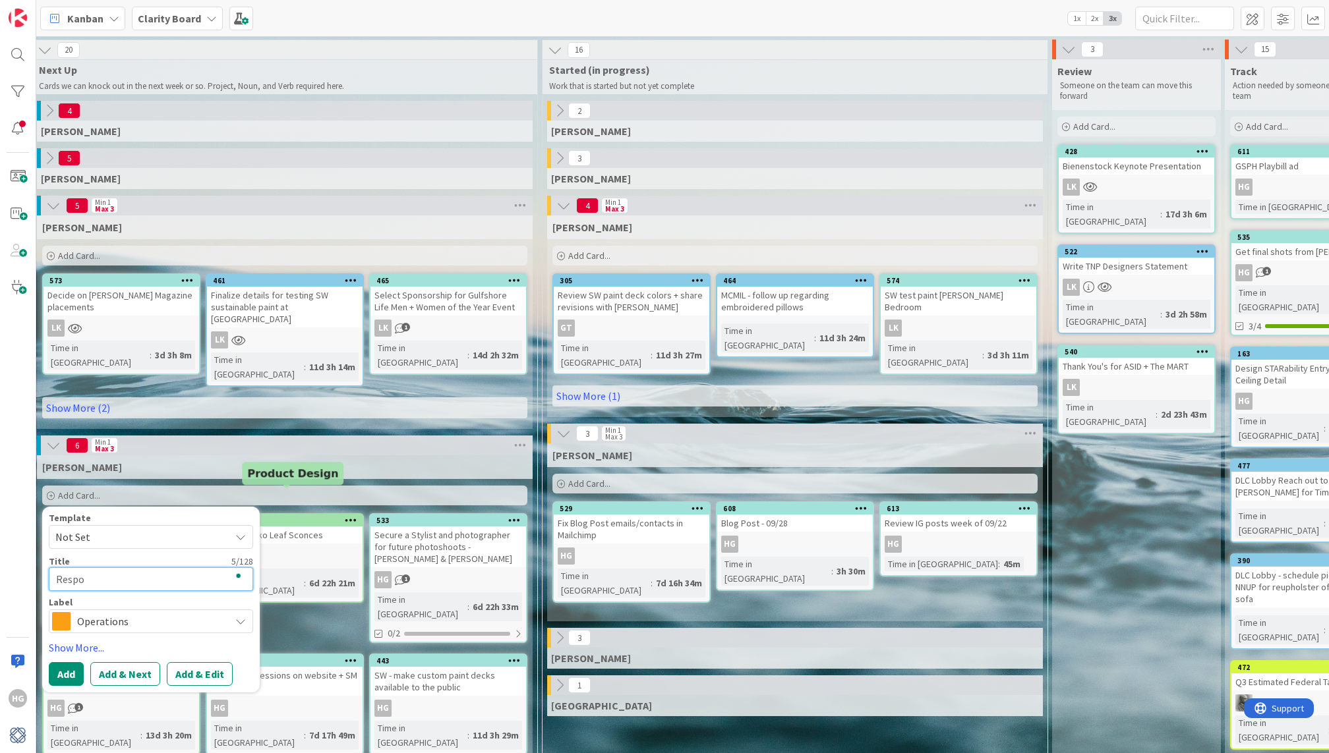
type textarea "Respon"
type textarea "x"
type textarea "Respond"
type textarea "x"
type textarea "Respond"
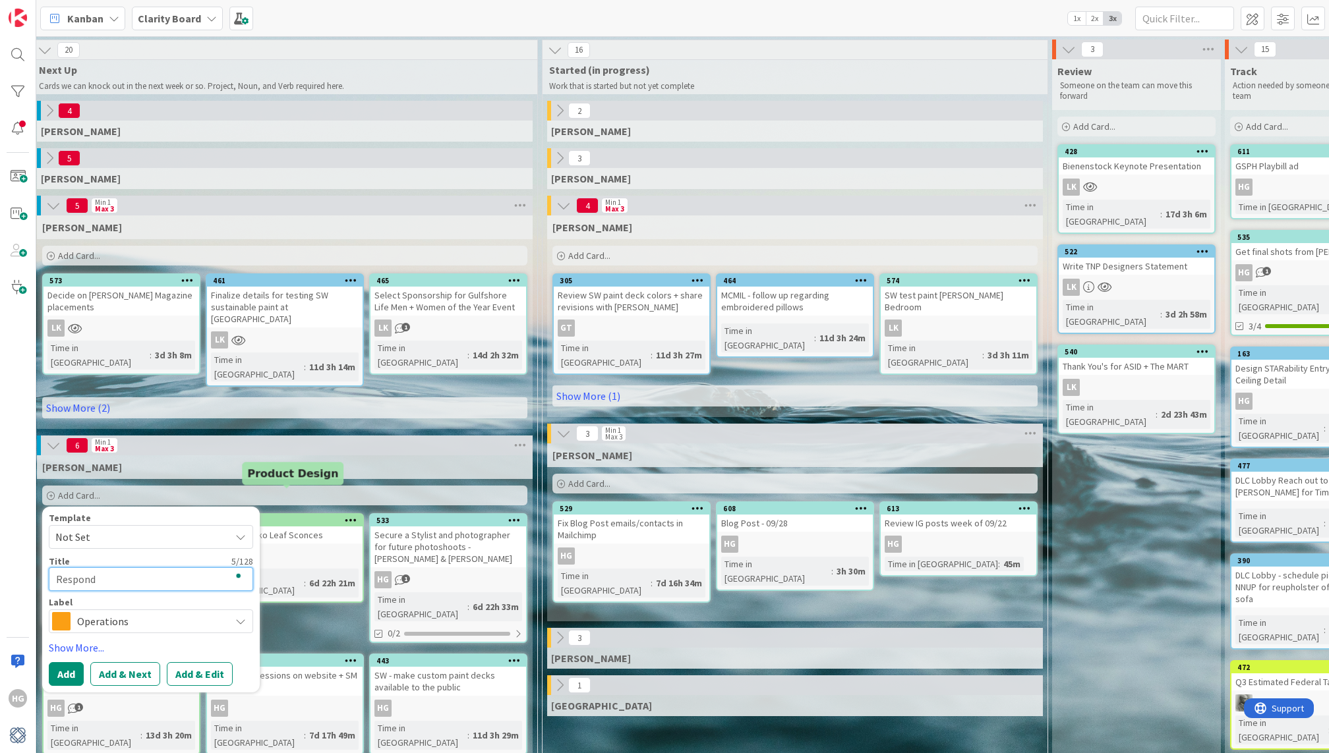
type textarea "x"
type textarea "Respond t"
type textarea "x"
type textarea "Respond to"
type textarea "x"
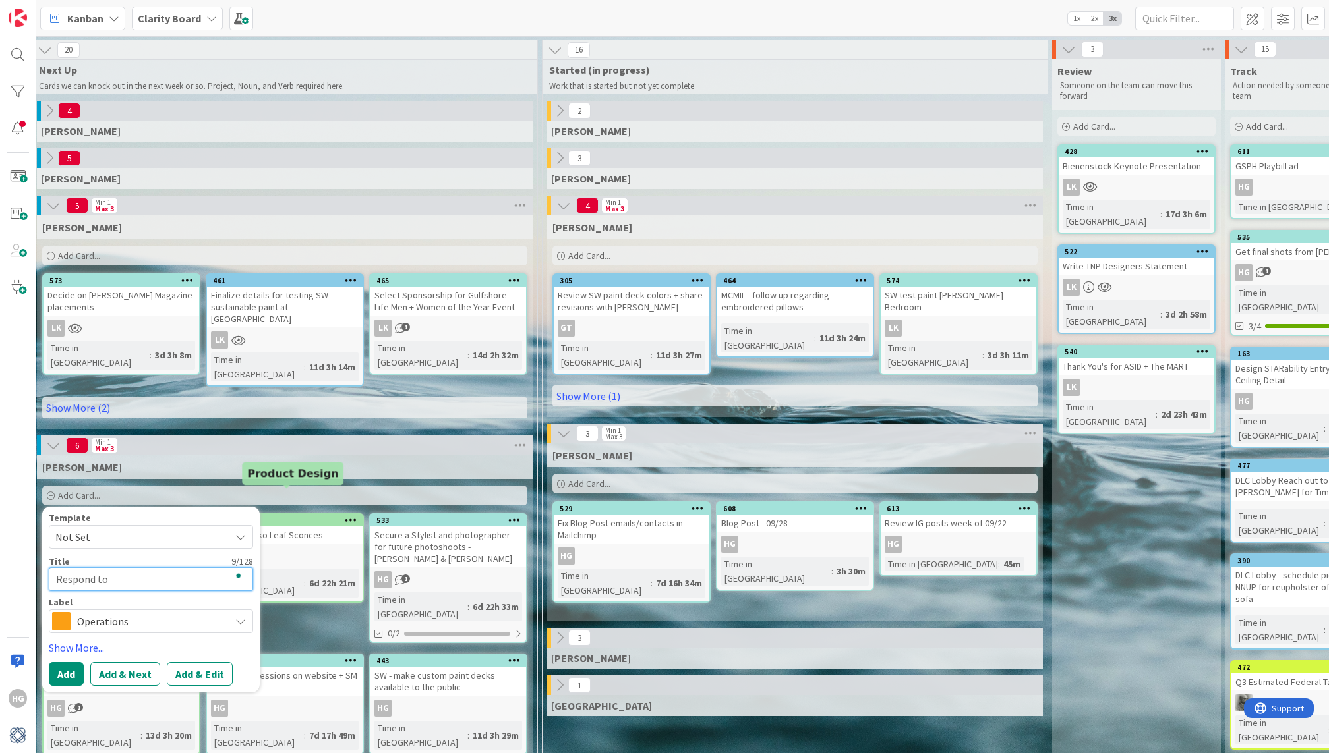
type textarea "Respond to"
type textarea "x"
type textarea "Respond to S"
type textarea "x"
type textarea "Respond to Sq"
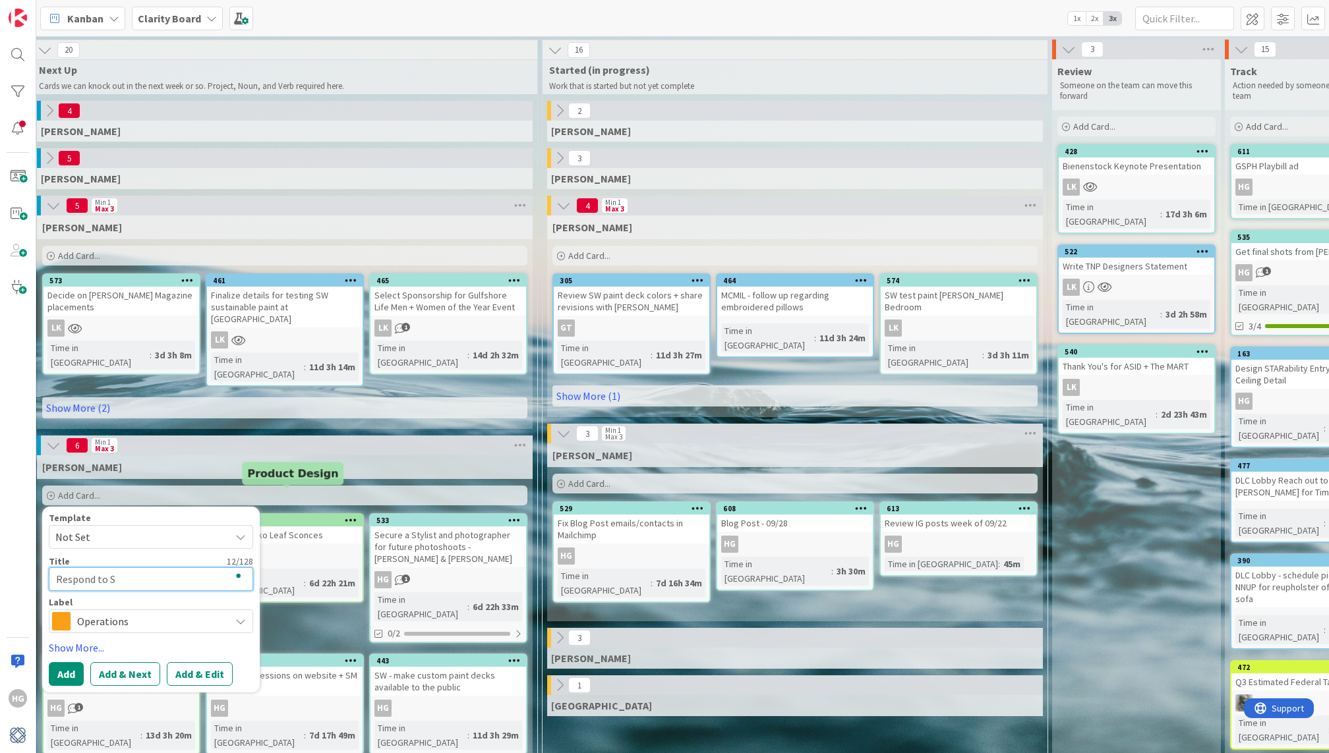
type textarea "x"
type textarea "Respond to Squ"
type textarea "x"
type textarea "Respond to Squa"
type textarea "x"
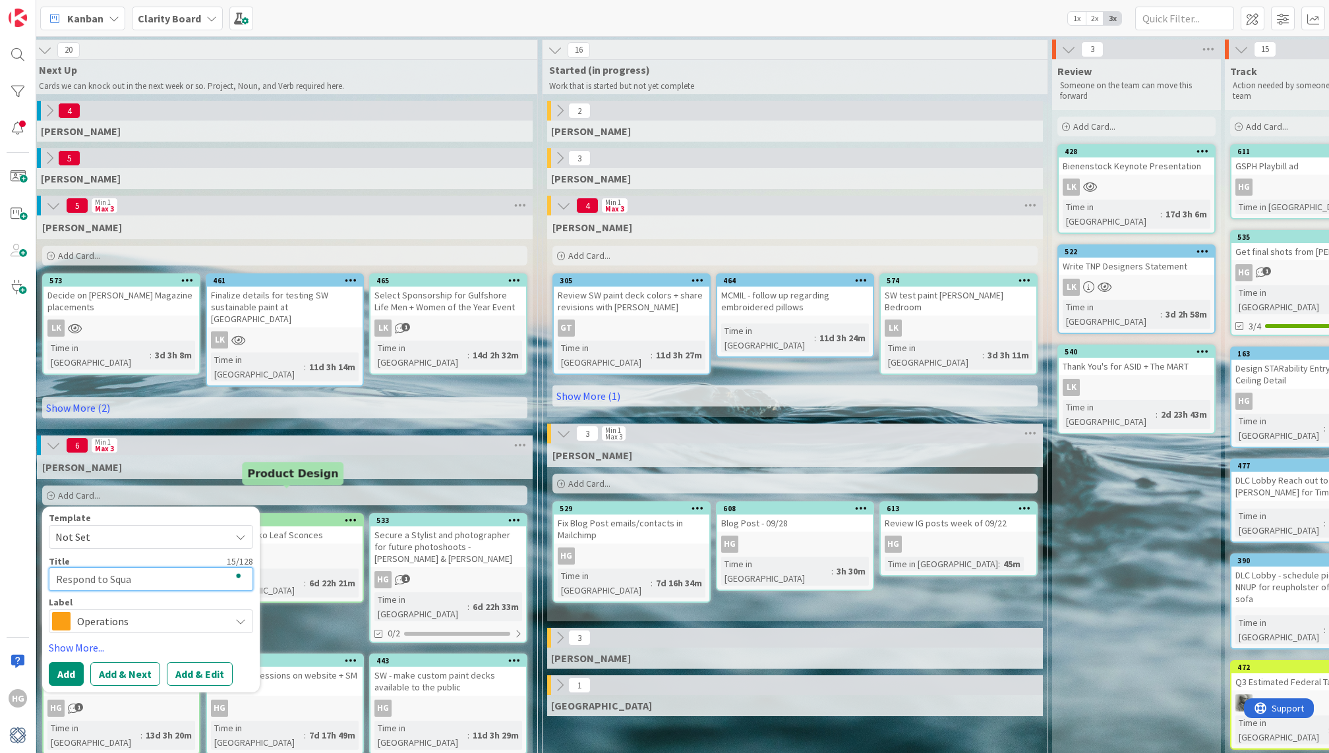
type textarea "Respond to Squar"
type textarea "x"
type textarea "Respond to Square"
type textarea "x"
type textarea "Respond to Squares"
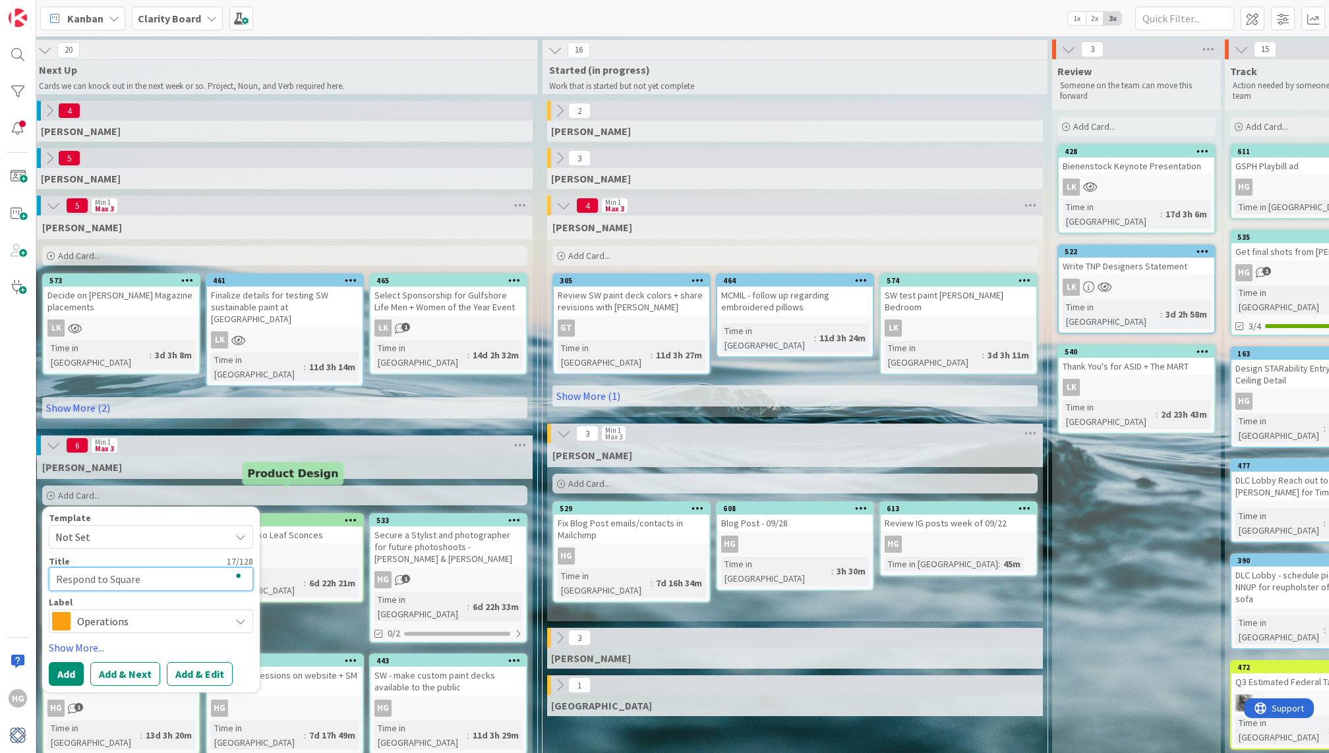
type textarea "x"
type textarea "Respond to Squaresp"
type textarea "x"
type textarea "Respond to Squarespa"
type textarea "x"
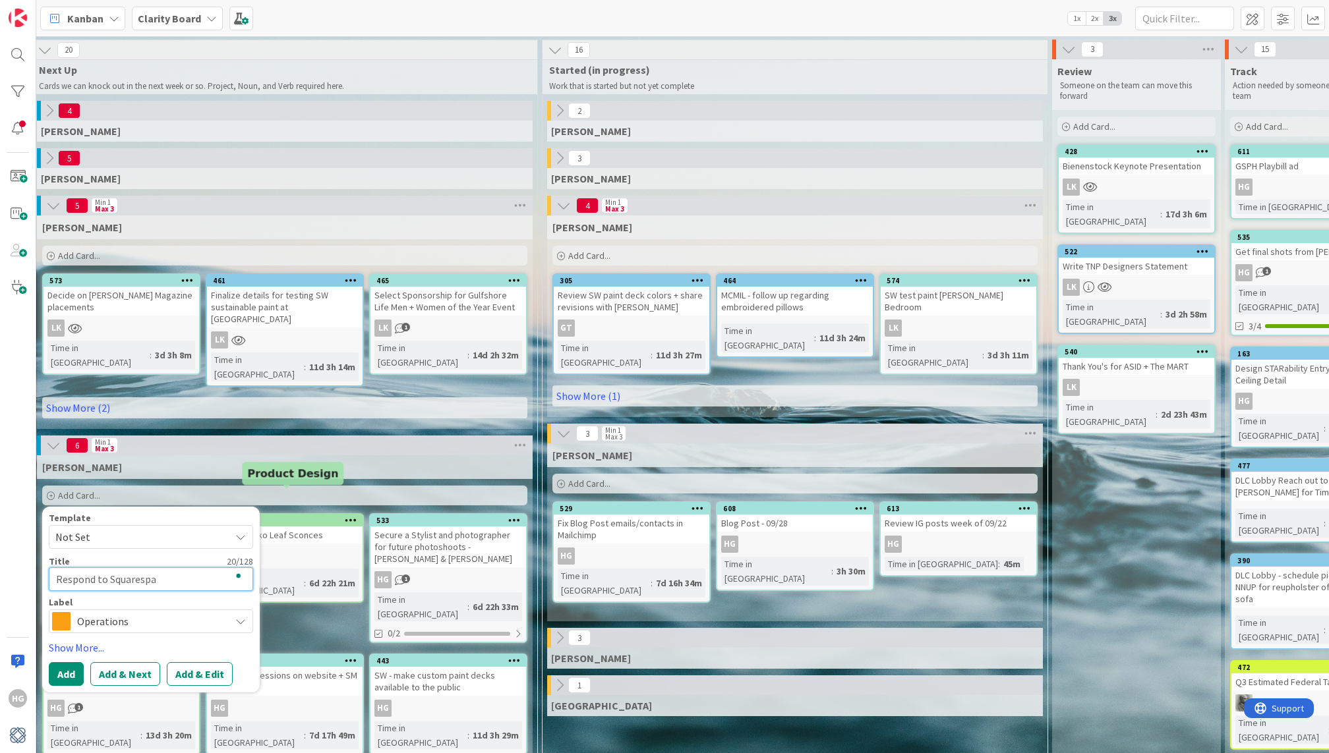
type textarea "Respond to Squarespac"
type textarea "x"
type textarea "Respond to Squarespace"
type textarea "x"
type textarea "Respond to Squarespace"
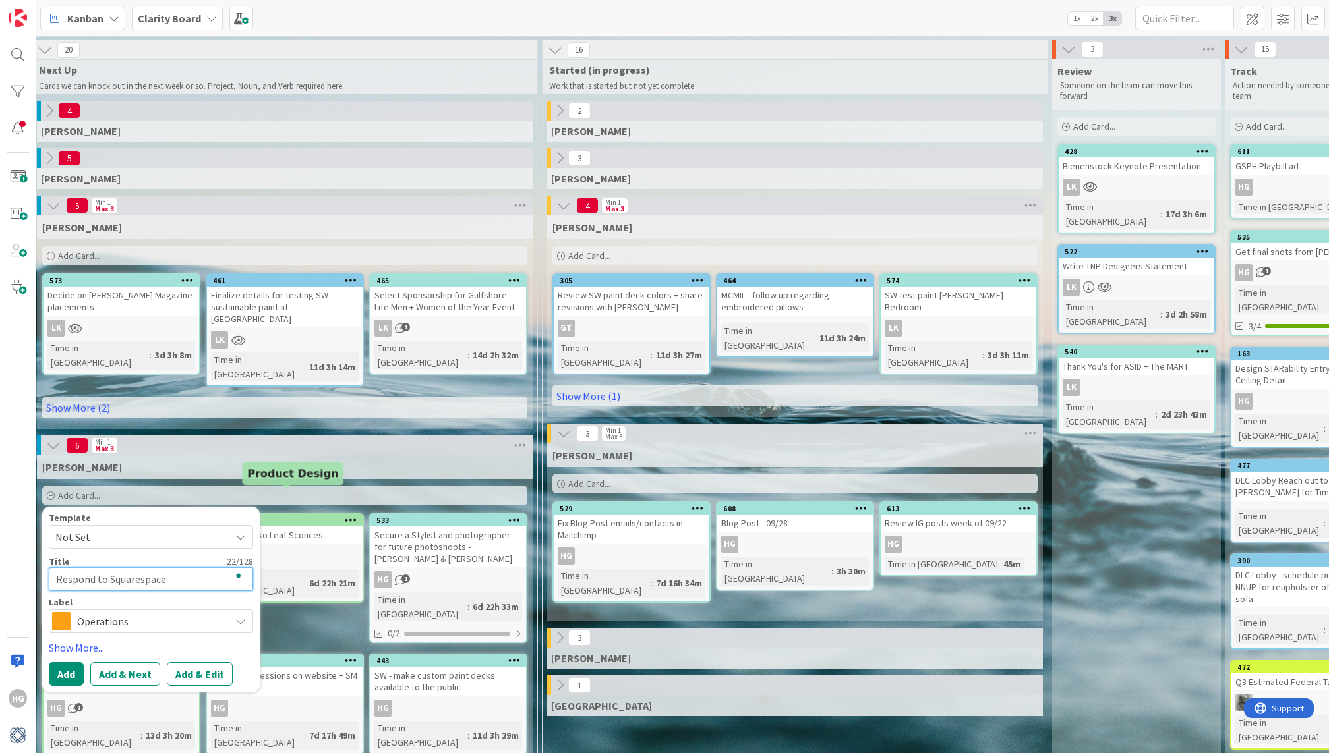
type textarea "x"
type textarea "Respond to Squarespace B"
type textarea "x"
type textarea "Respond to Squarespace Bl"
type textarea "x"
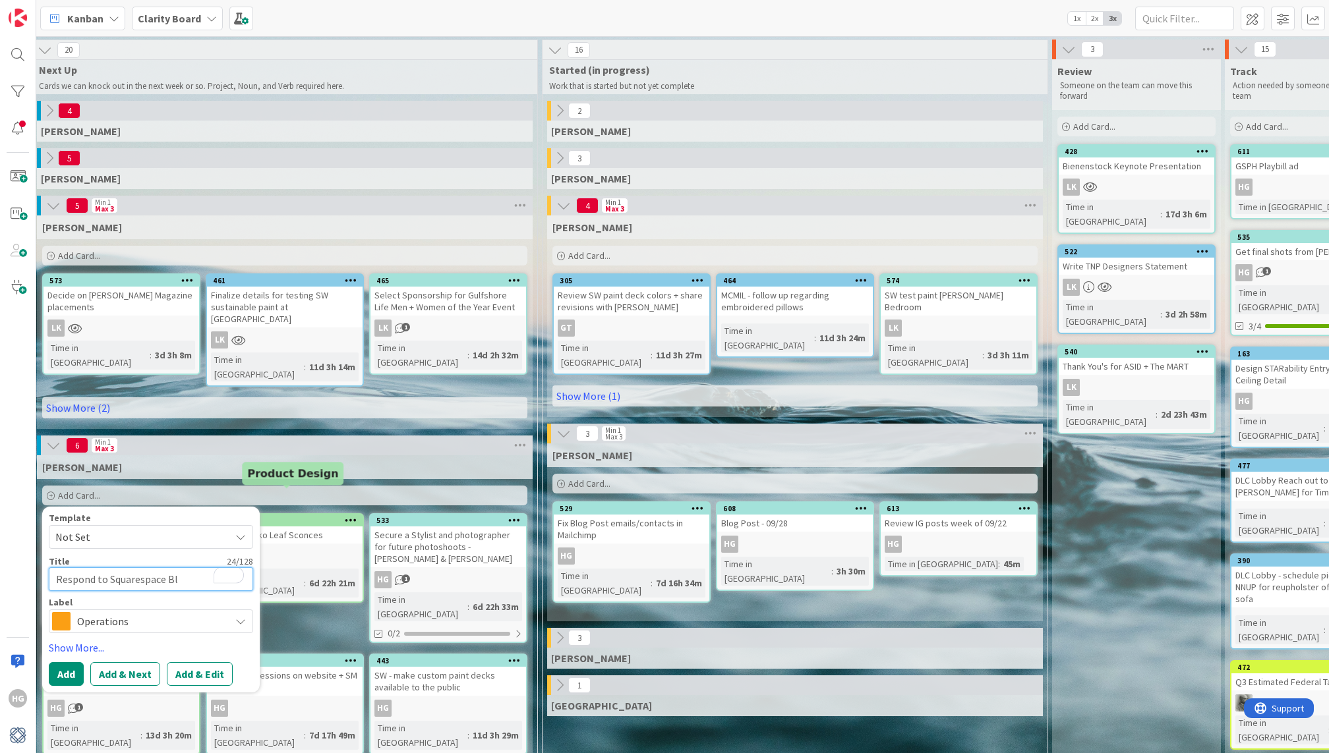
type textarea "Respond to Squarespace Blo"
type textarea "x"
type textarea "Respond to Squarespace Blog"
type textarea "x"
type textarea "Respond to Squarespace Blog"
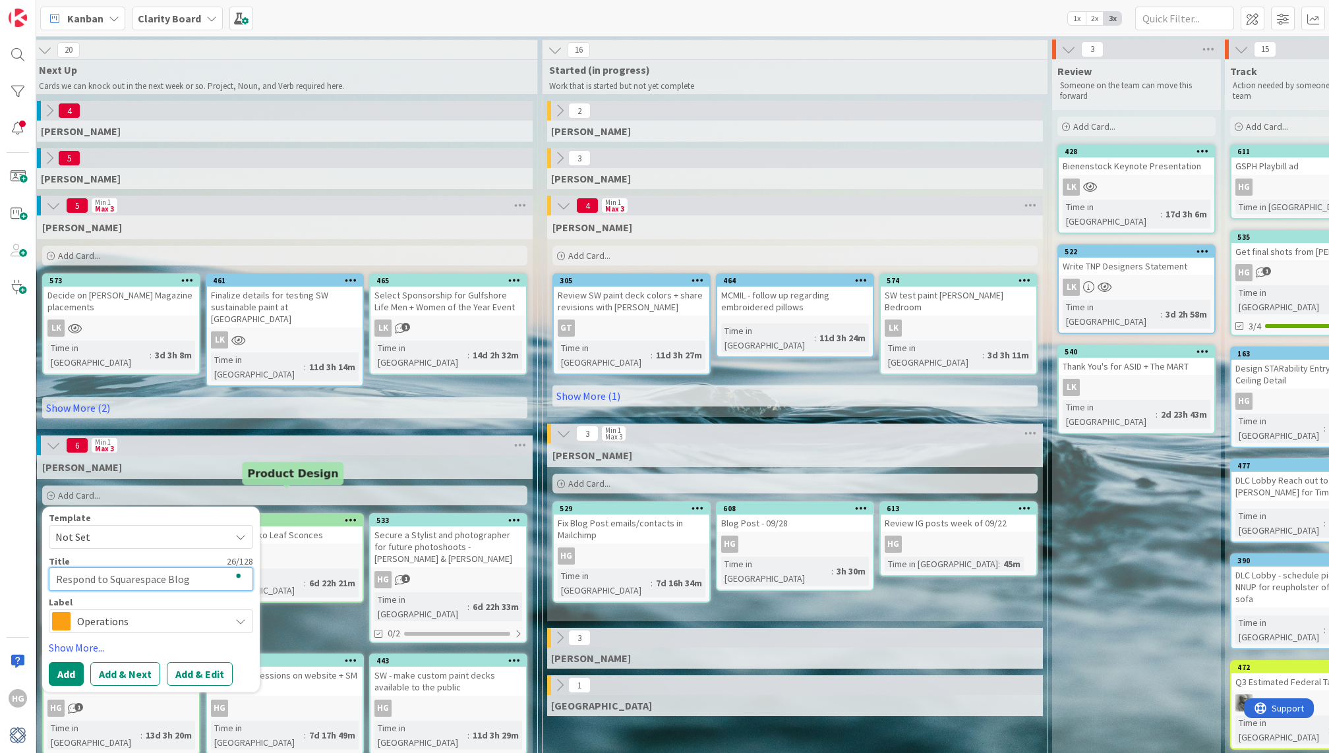
type textarea "x"
type textarea "Respond to Squarespace Blog C"
type textarea "x"
type textarea "Respond to Squarespace Blog Co"
type textarea "x"
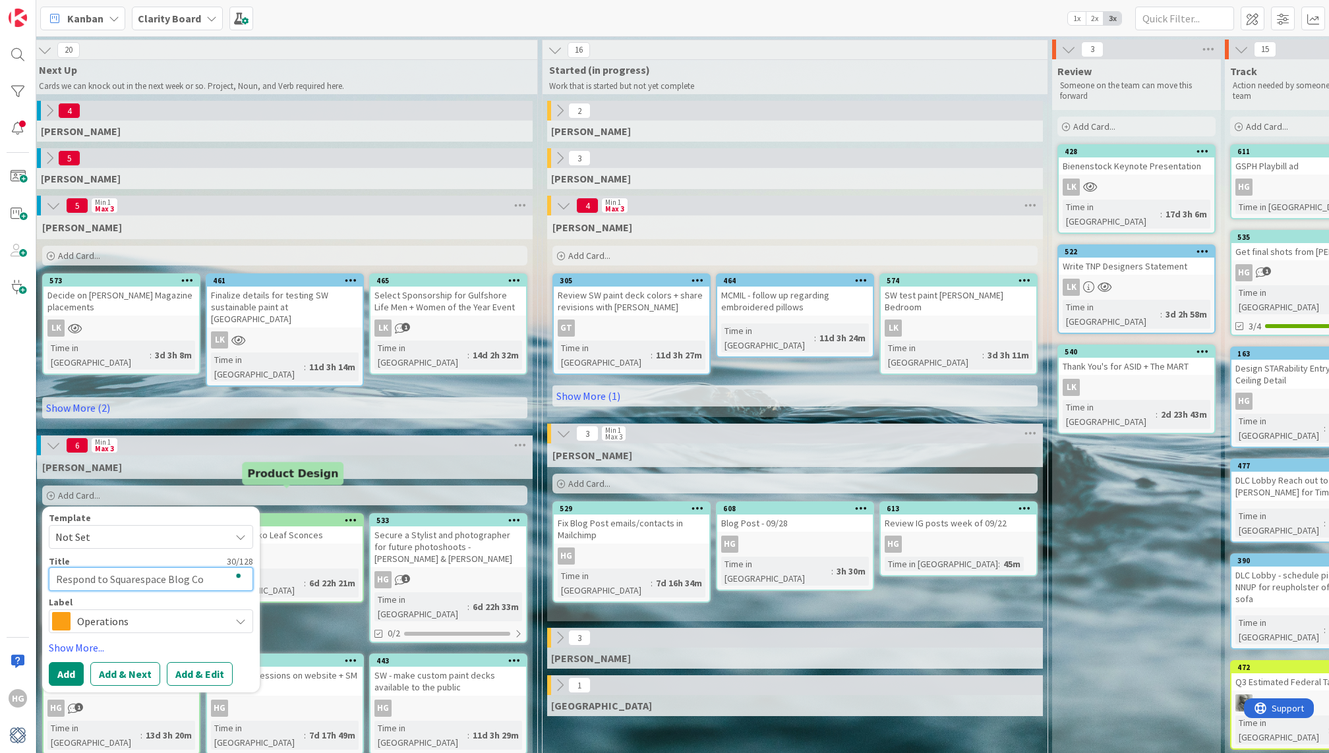
type textarea "Respond to Squarespace Blog Com"
type textarea "x"
type textarea "Respond to Squarespace Blog Comm"
type textarea "x"
type textarea "Respond to Squarespace Blog Comme"
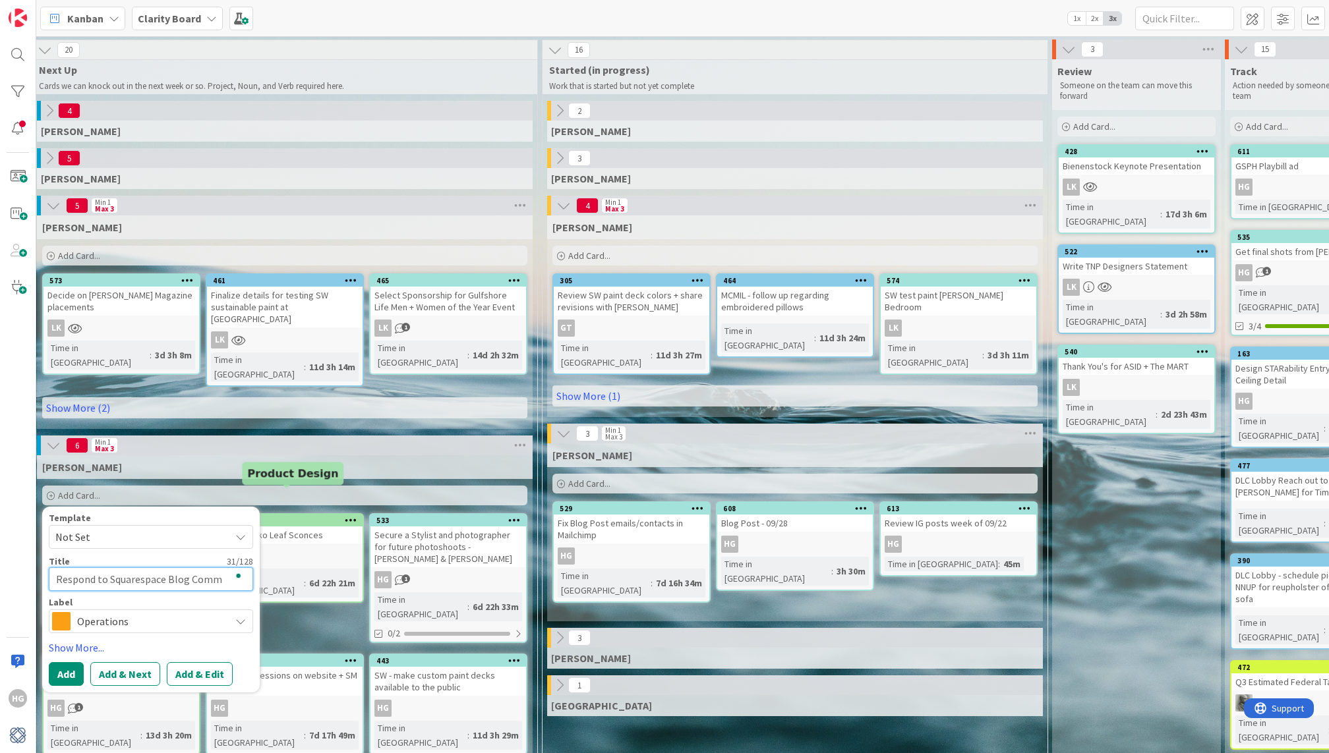
type textarea "x"
type textarea "Respond to Squarespace Blog Commen"
type textarea "x"
type textarea "Respond to Squarespace Blog Comment"
type textarea "x"
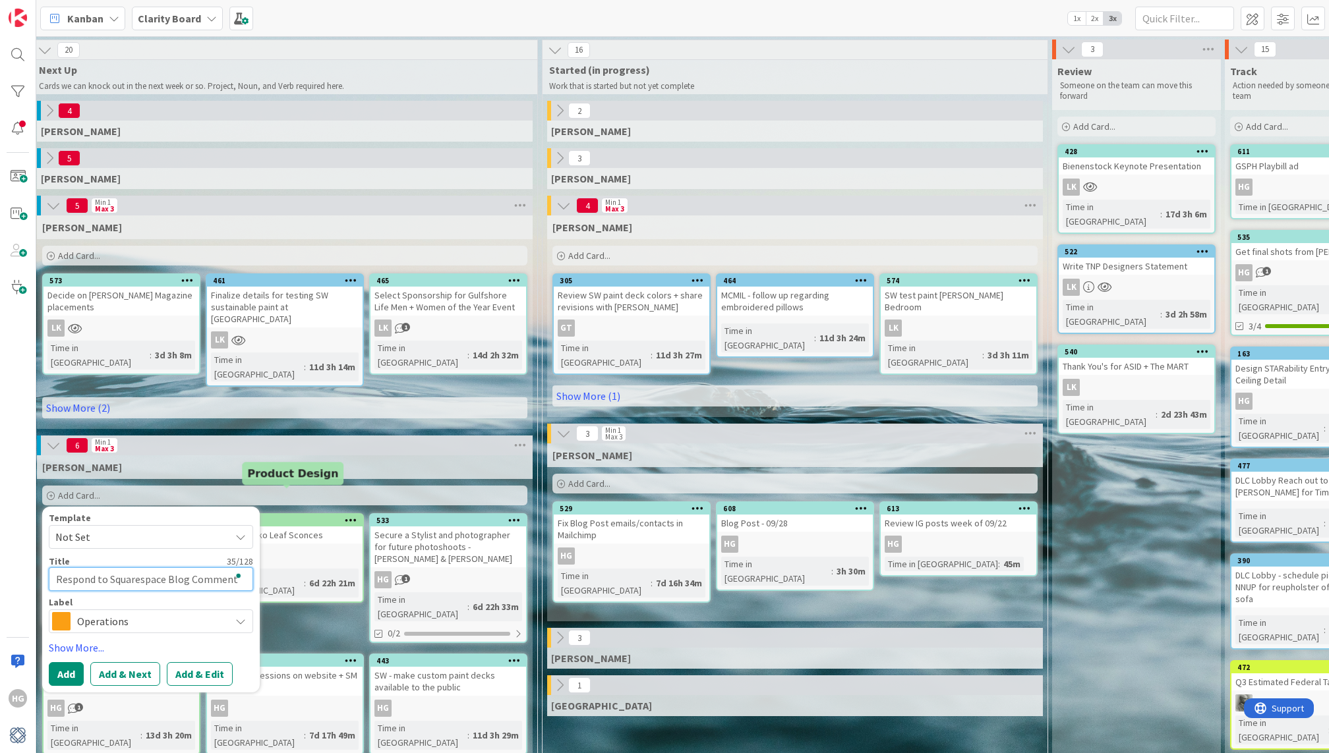
type textarea "Respond to Squarespace Blog Comments"
type textarea "x"
type textarea "Respond to Squarespace Blog Comments"
click at [177, 612] on span "Operations" at bounding box center [150, 621] width 146 height 18
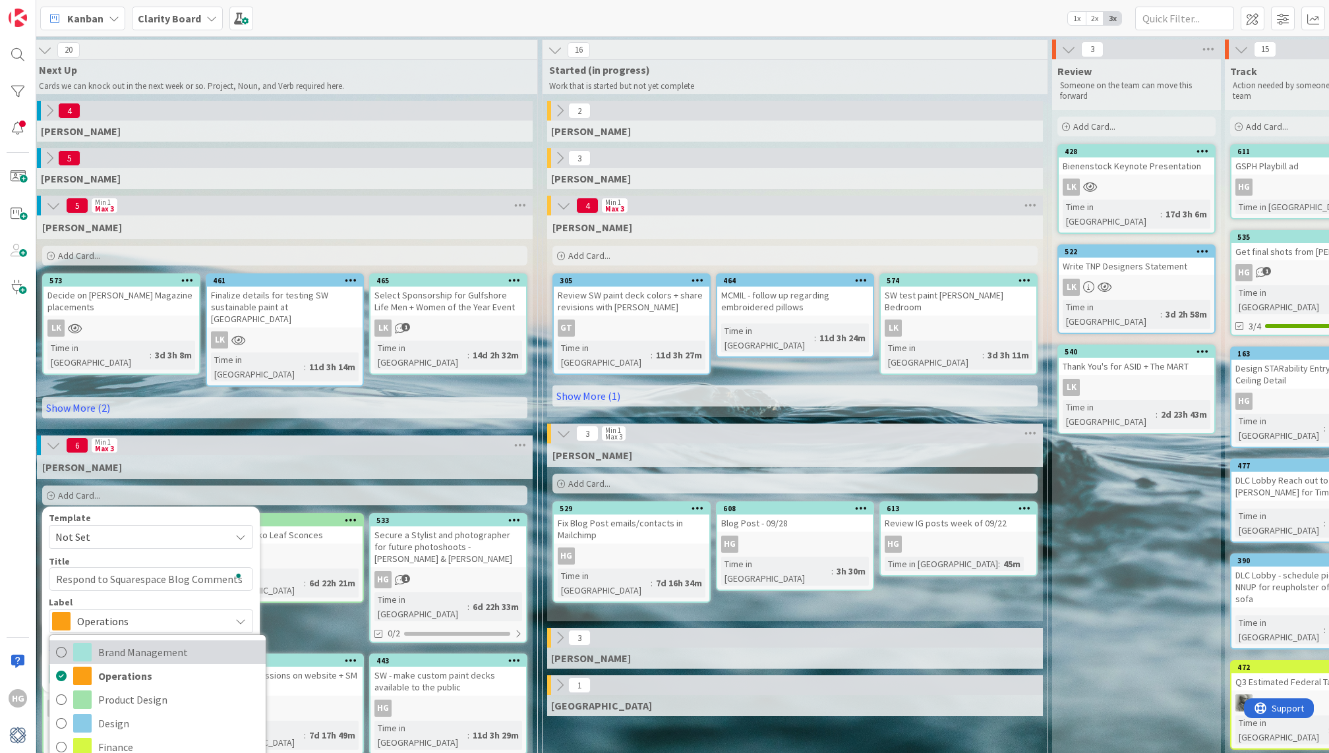
click at [163, 643] on span "Brand Management" at bounding box center [178, 653] width 161 height 20
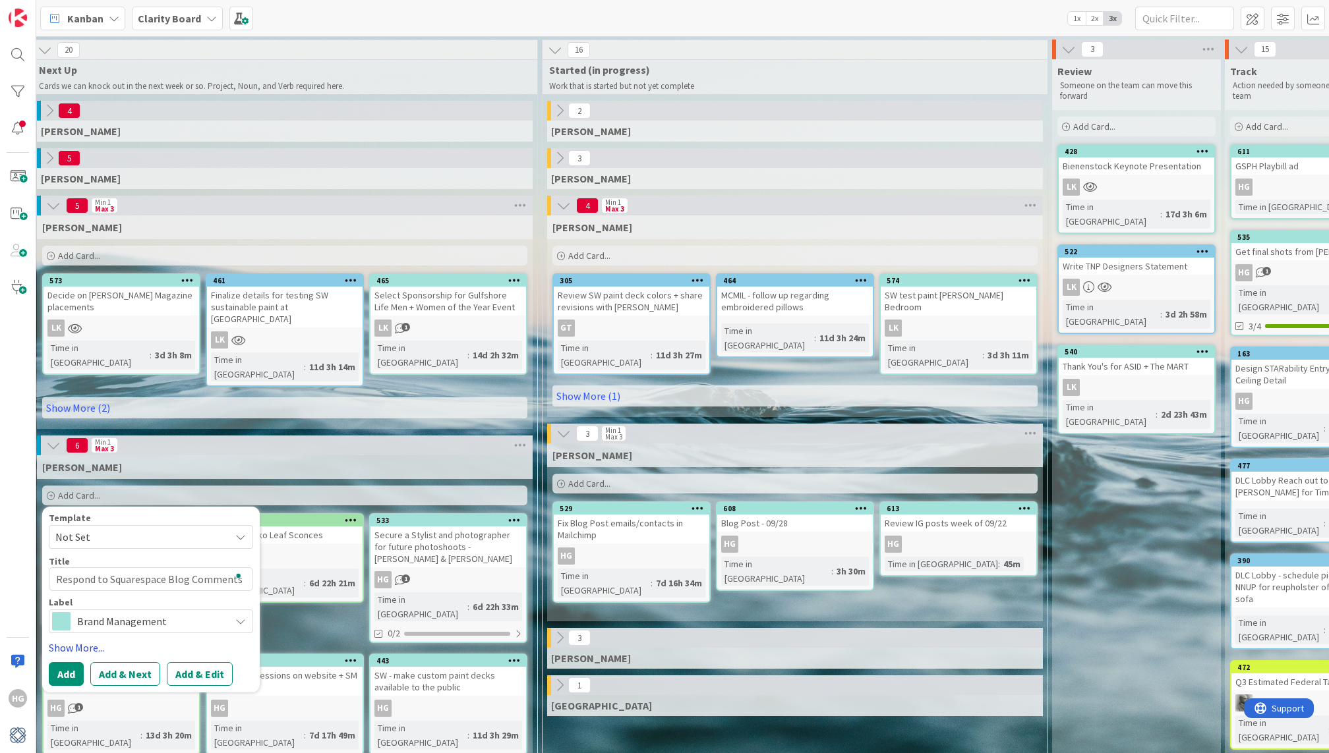
click at [87, 640] on link "Show More..." at bounding box center [151, 648] width 204 height 16
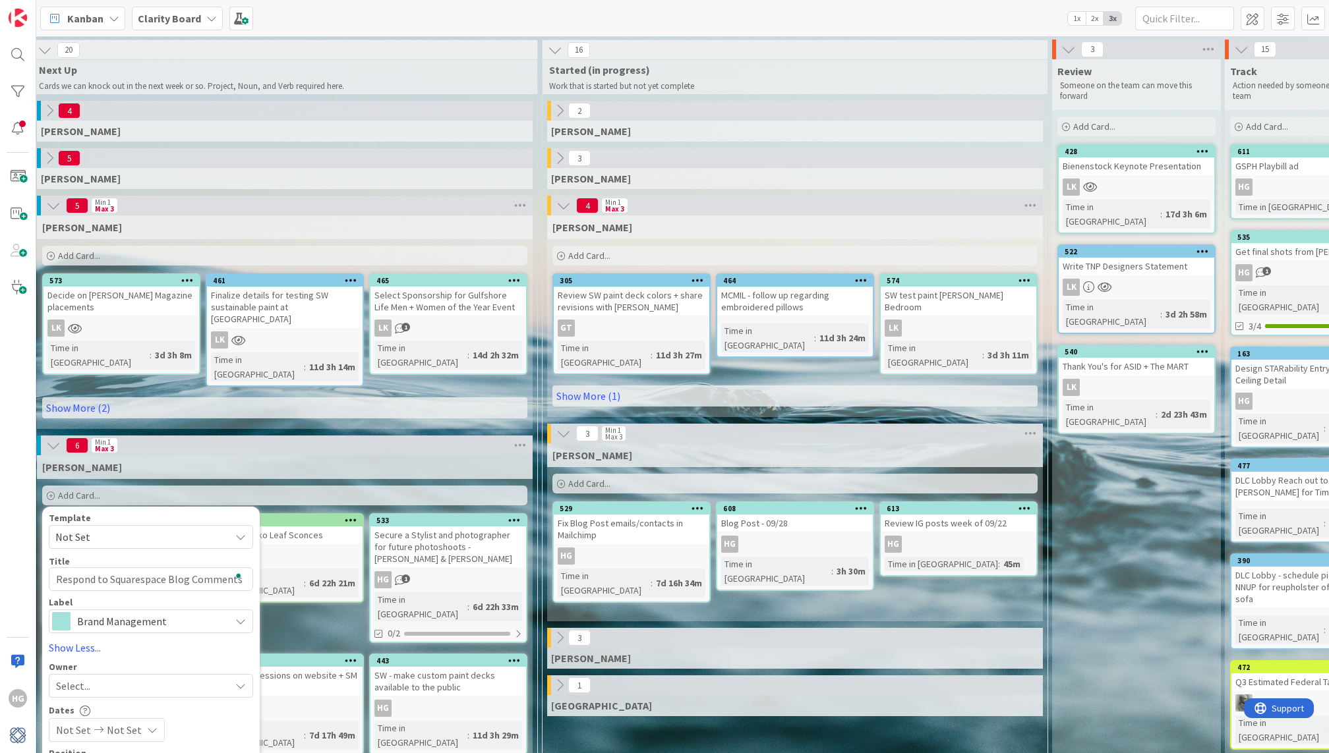
click at [87, 678] on span "Select..." at bounding box center [73, 686] width 34 height 16
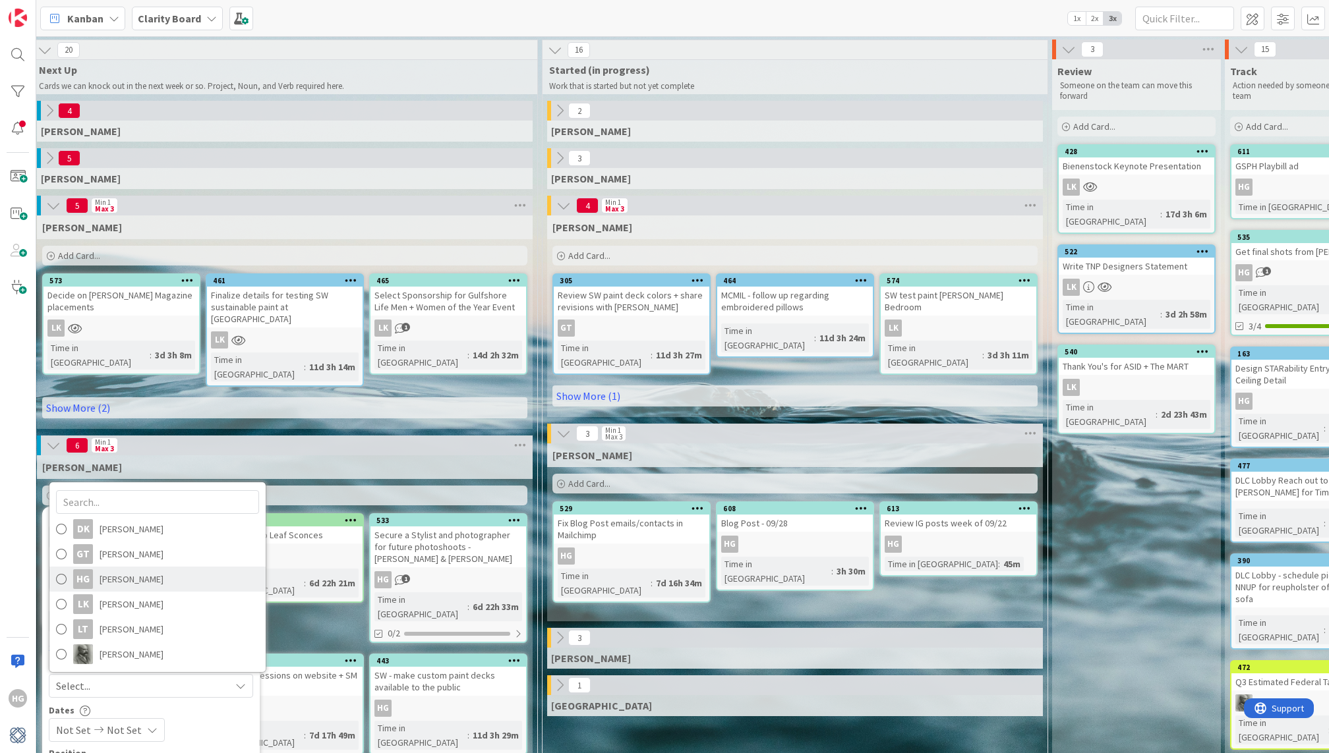
click at [139, 570] on span "[PERSON_NAME]" at bounding box center [132, 580] width 64 height 20
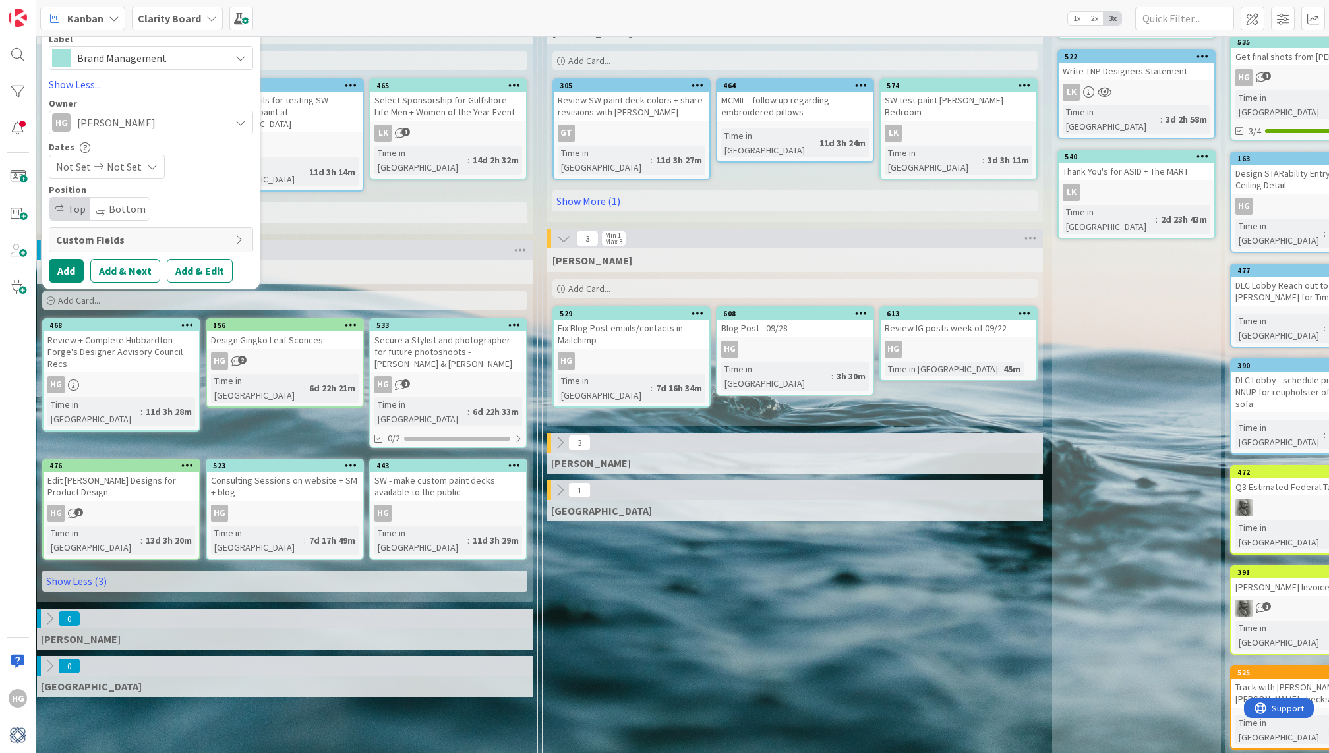
scroll to position [210, 857]
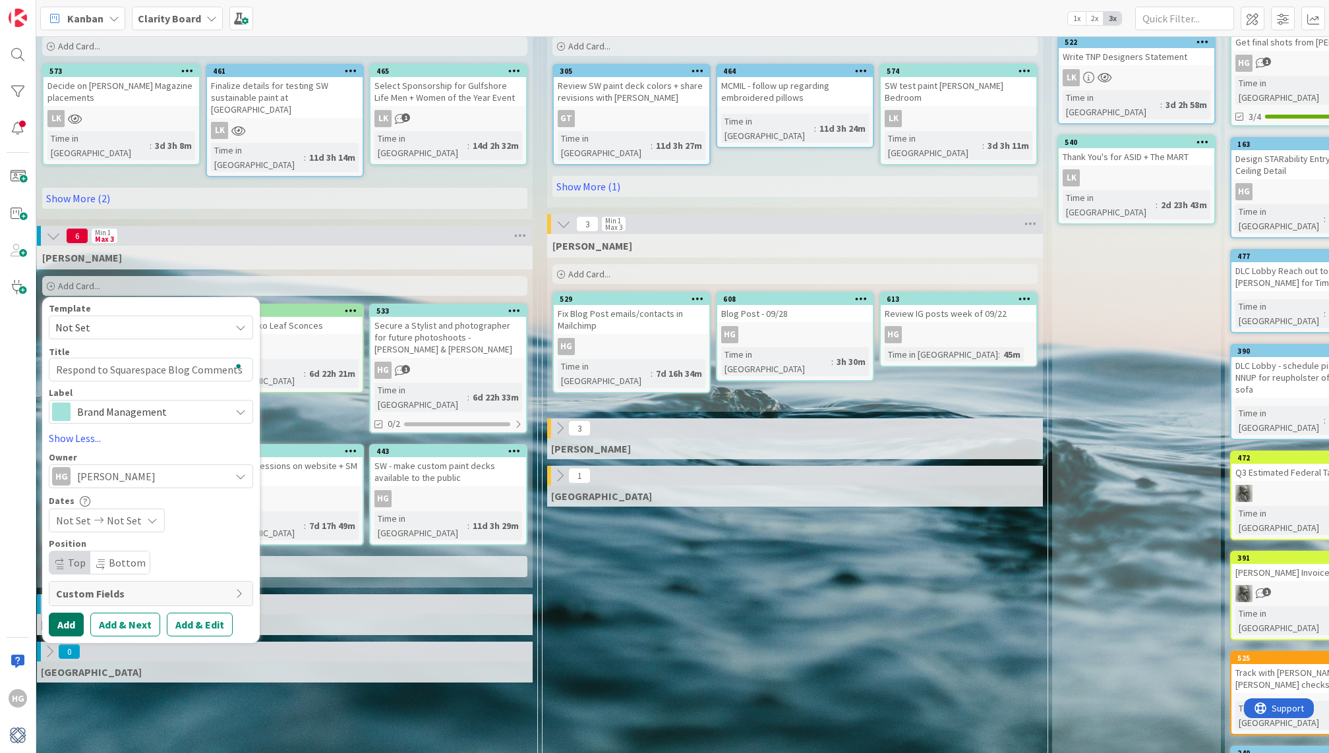
click at [59, 613] on button "Add" at bounding box center [66, 625] width 35 height 24
type textarea "x"
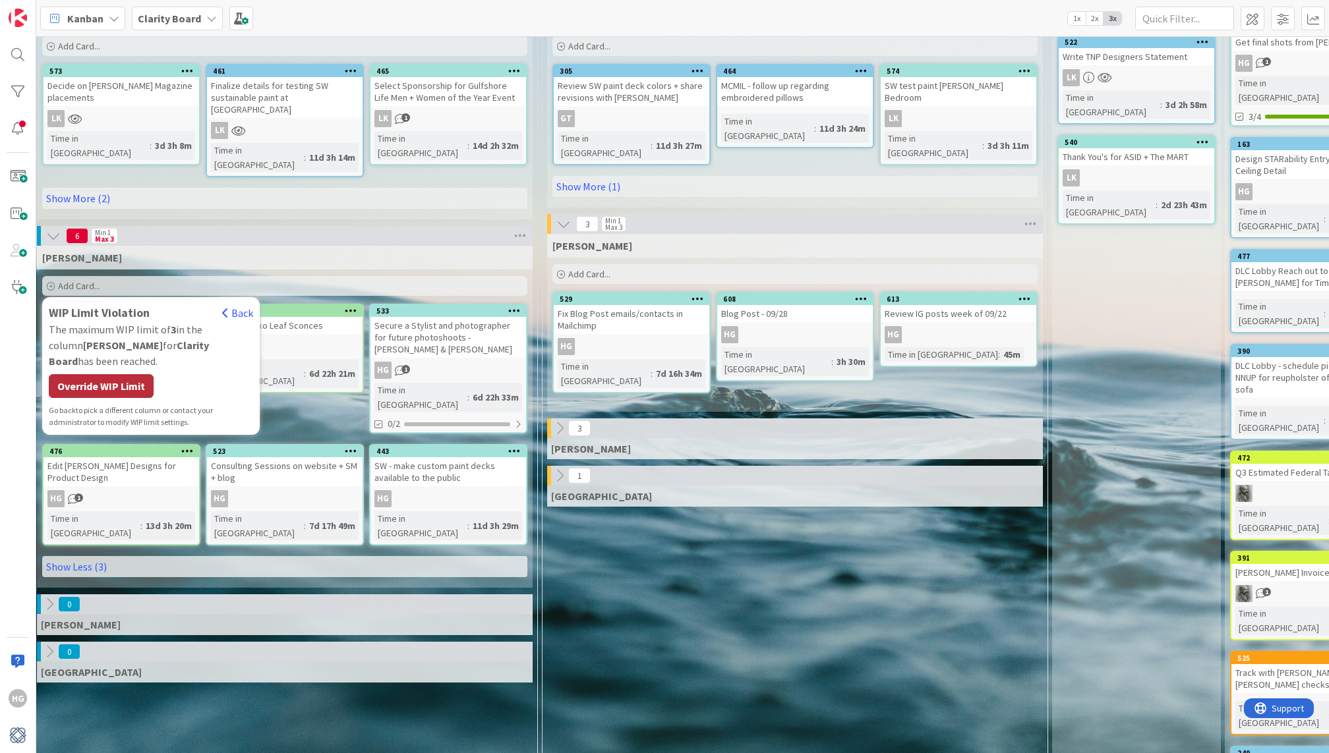
click at [134, 374] on div "Override WIP Limit" at bounding box center [101, 386] width 105 height 24
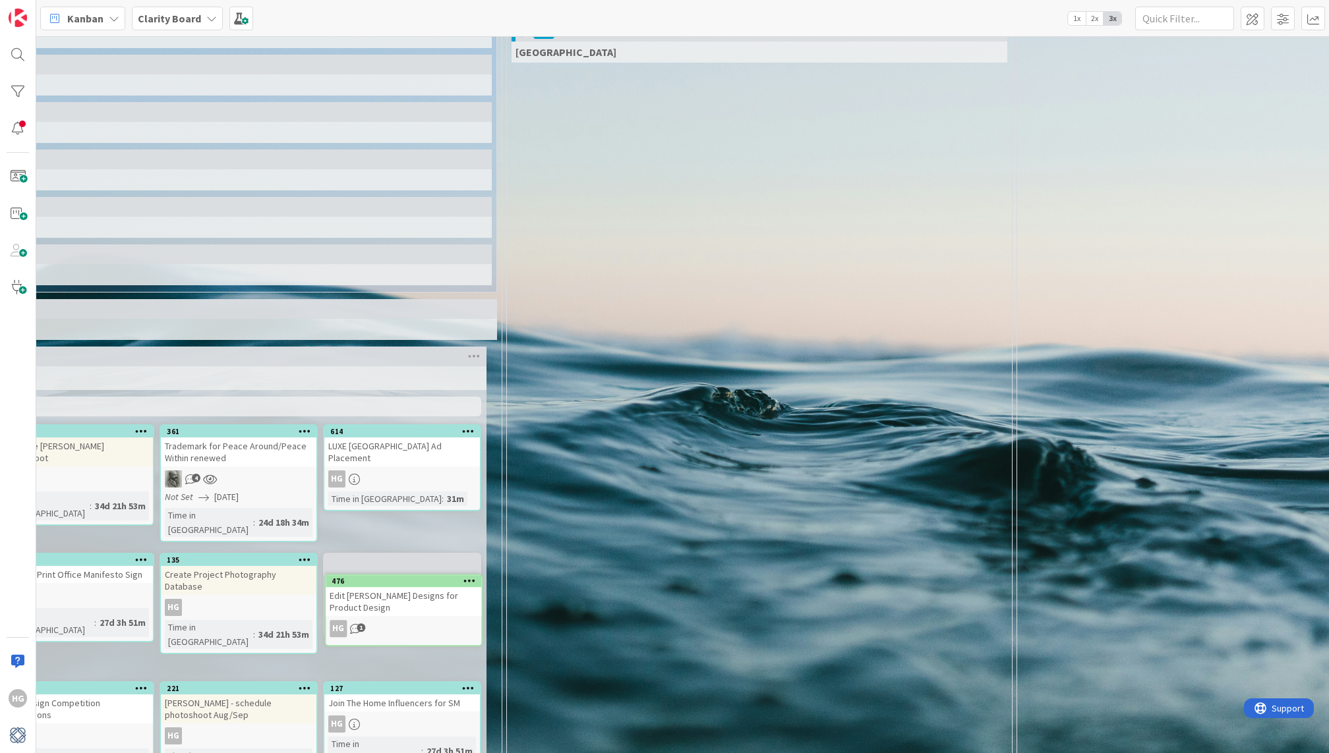
scroll to position [850, 382]
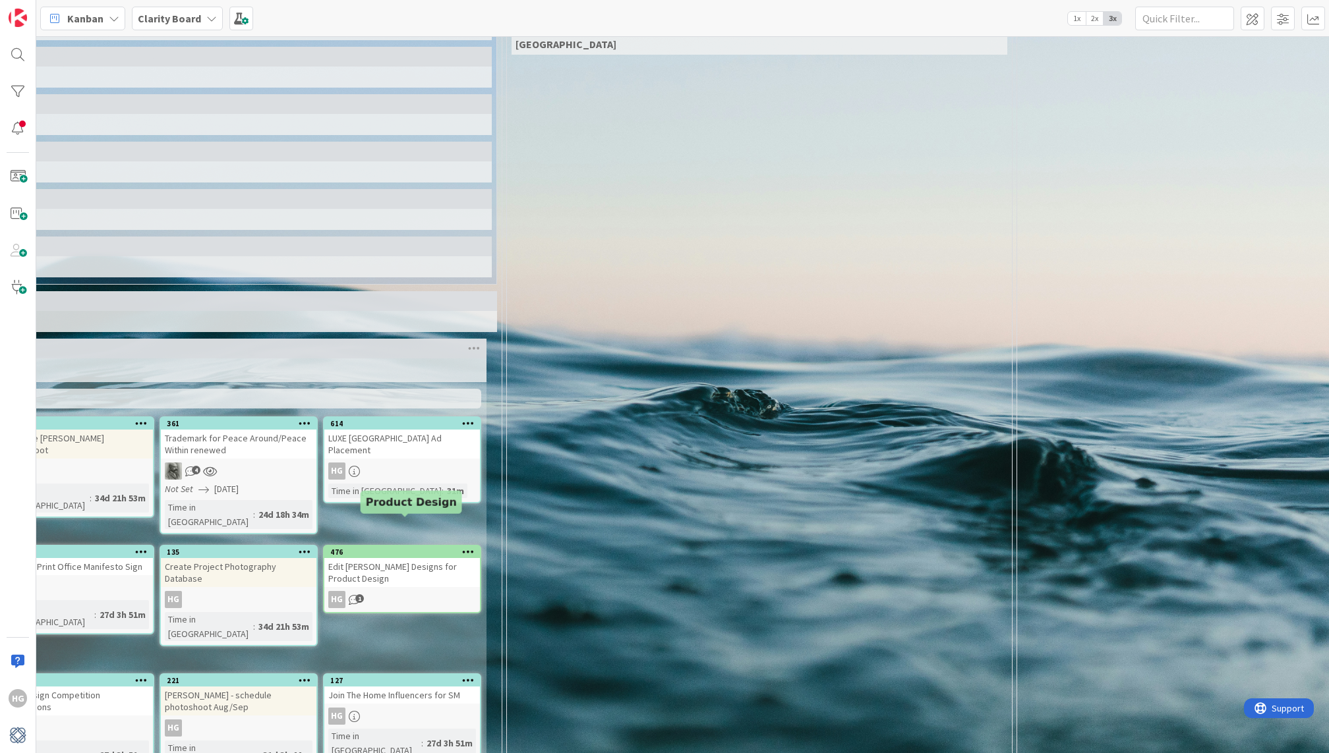
click at [436, 548] on div "476" at bounding box center [405, 552] width 150 height 9
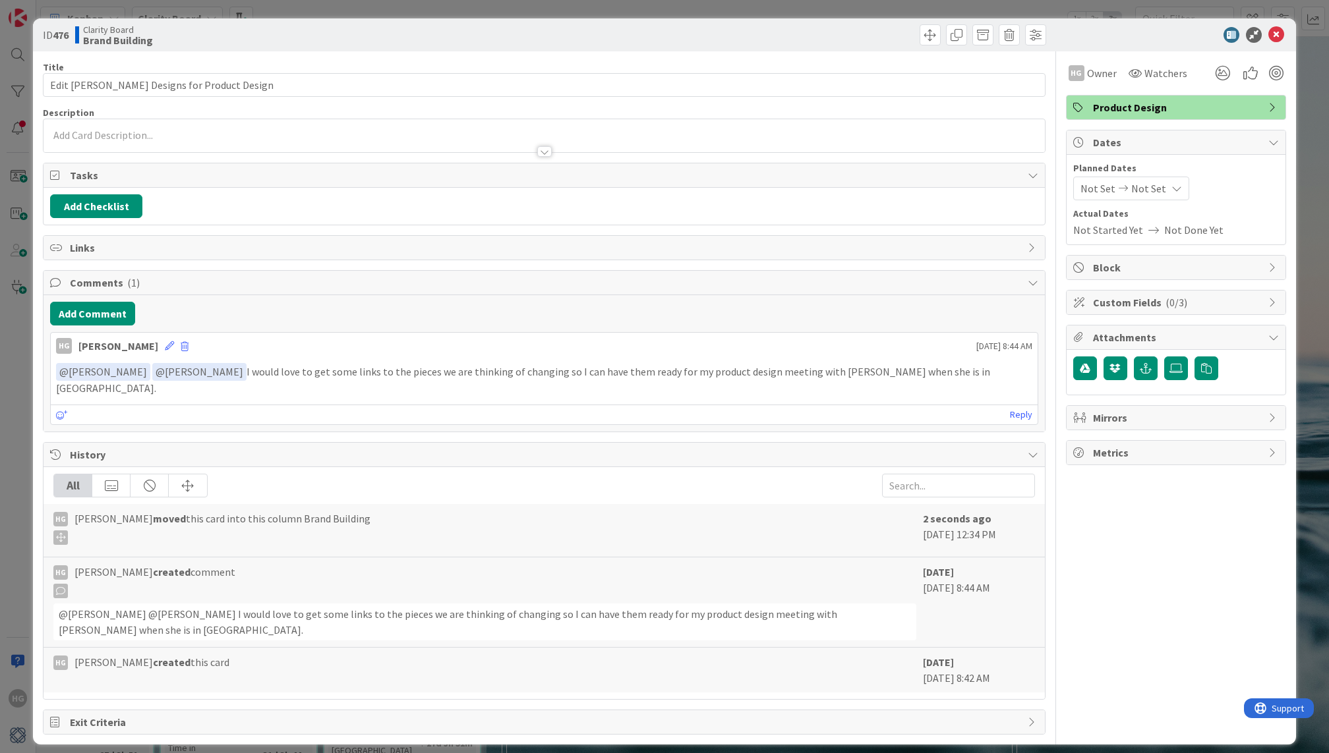
click at [1183, 104] on span "Product Design" at bounding box center [1177, 108] width 169 height 16
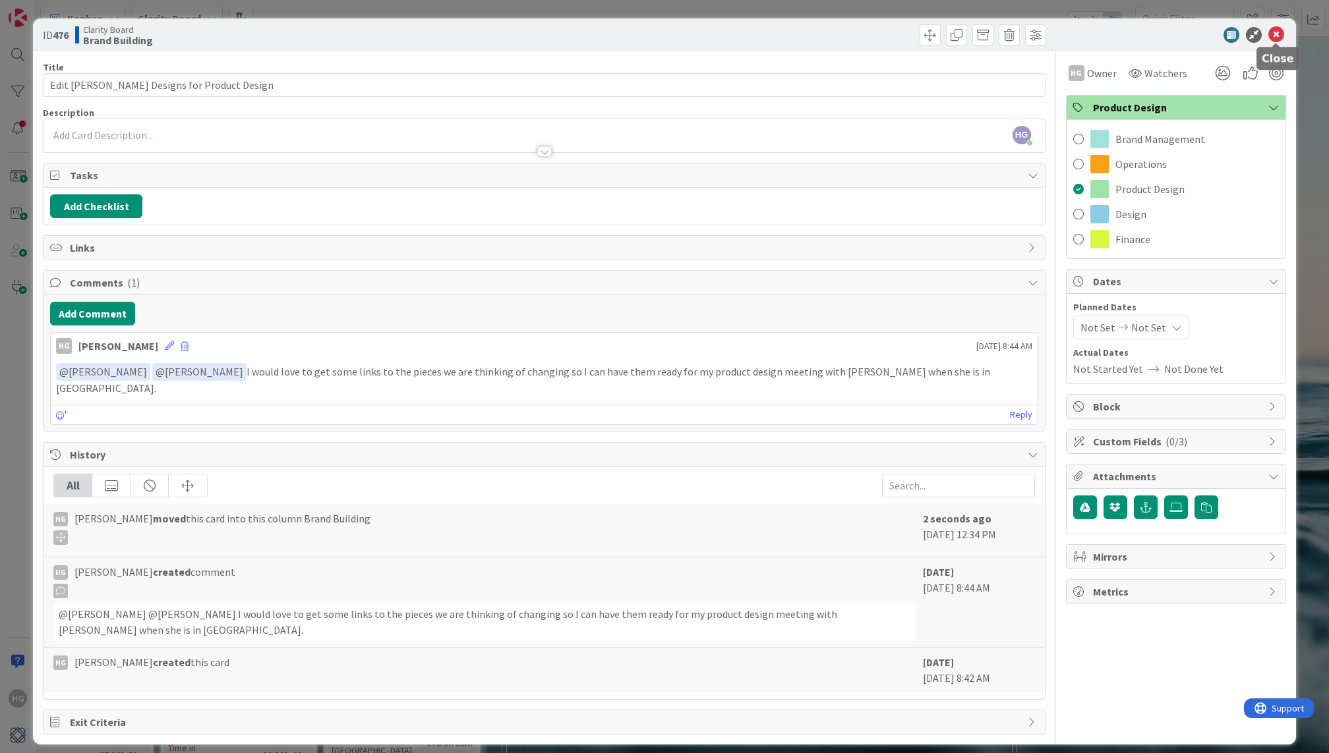
click at [1272, 32] on icon at bounding box center [1276, 35] width 16 height 16
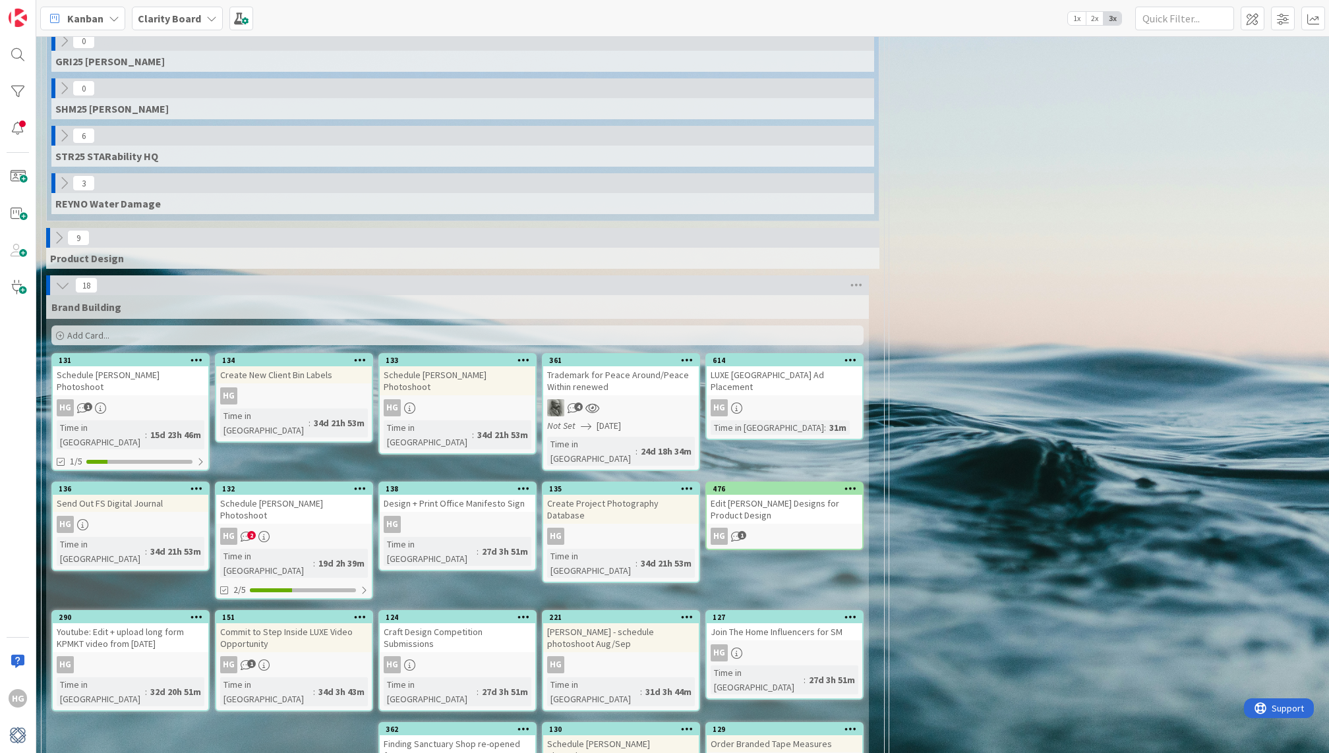
scroll to position [914, 3]
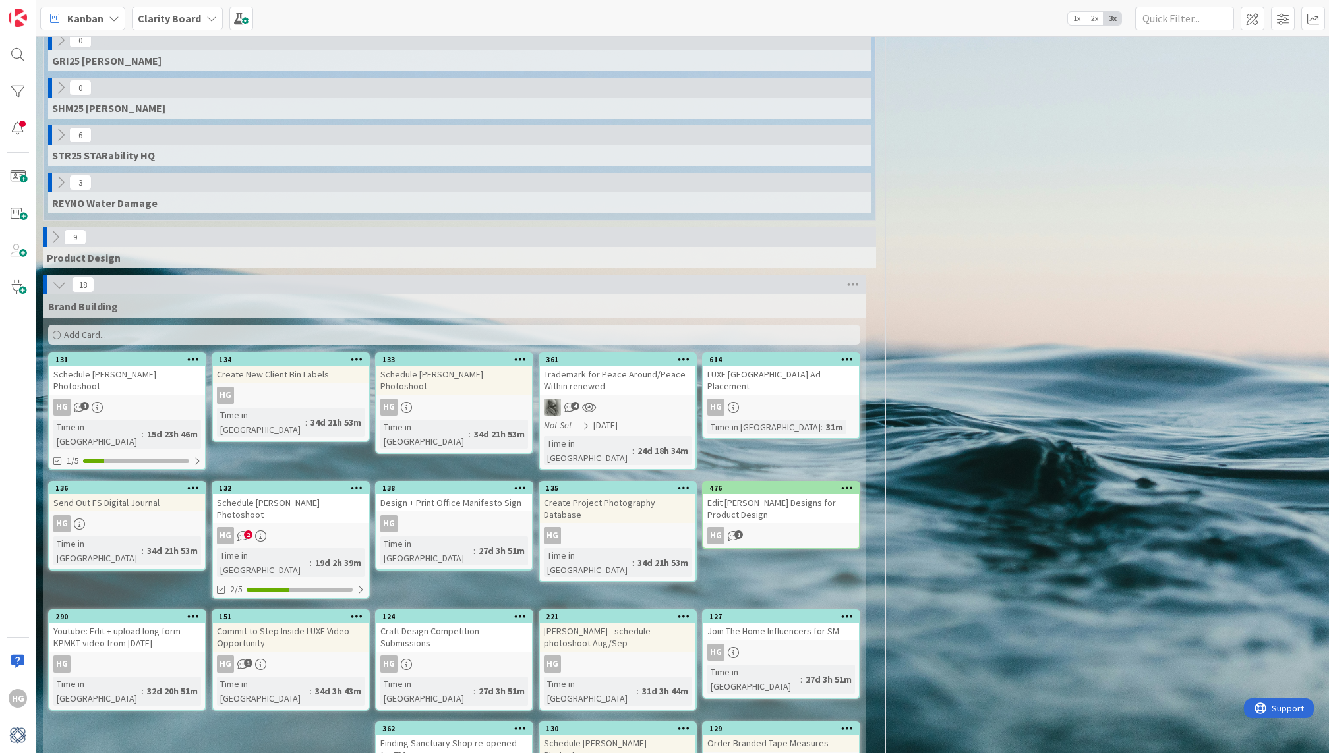
click at [58, 230] on icon at bounding box center [55, 237] width 15 height 15
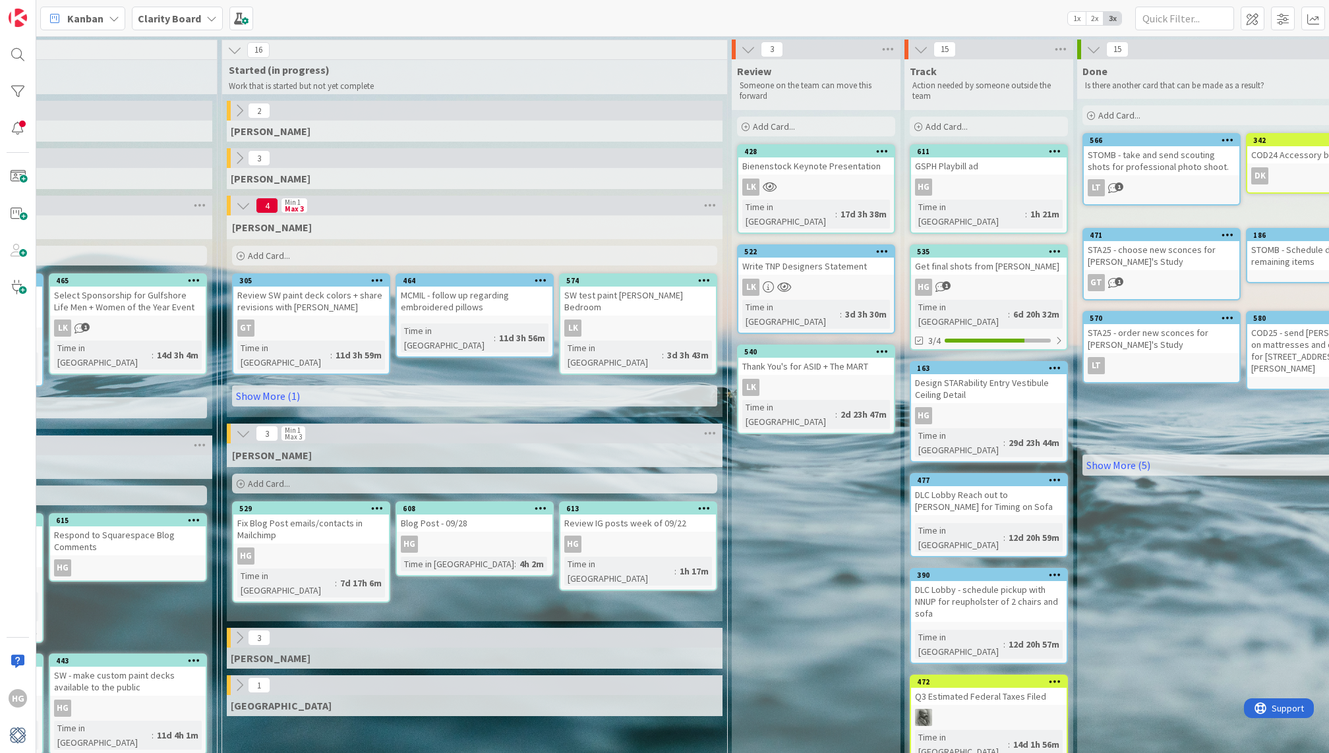
scroll to position [0, 1169]
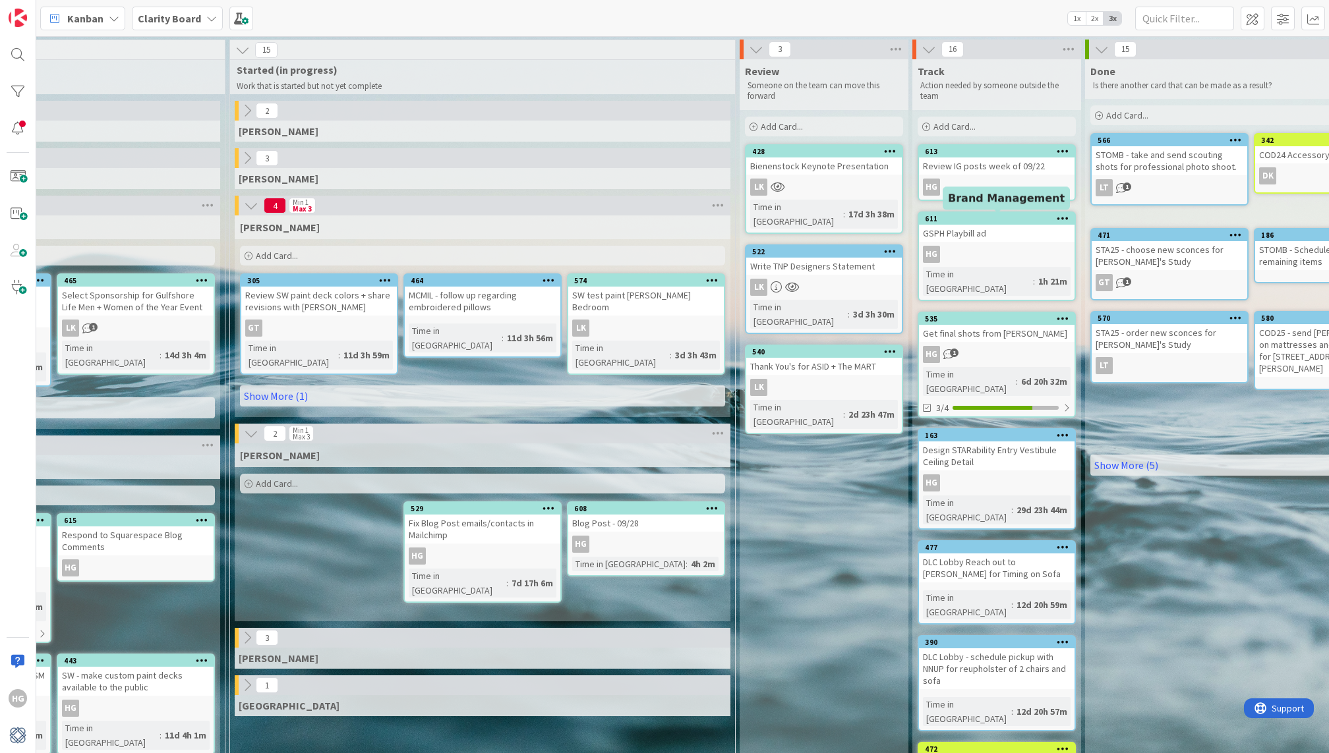
click at [1014, 222] on div "611" at bounding box center [1000, 218] width 150 height 9
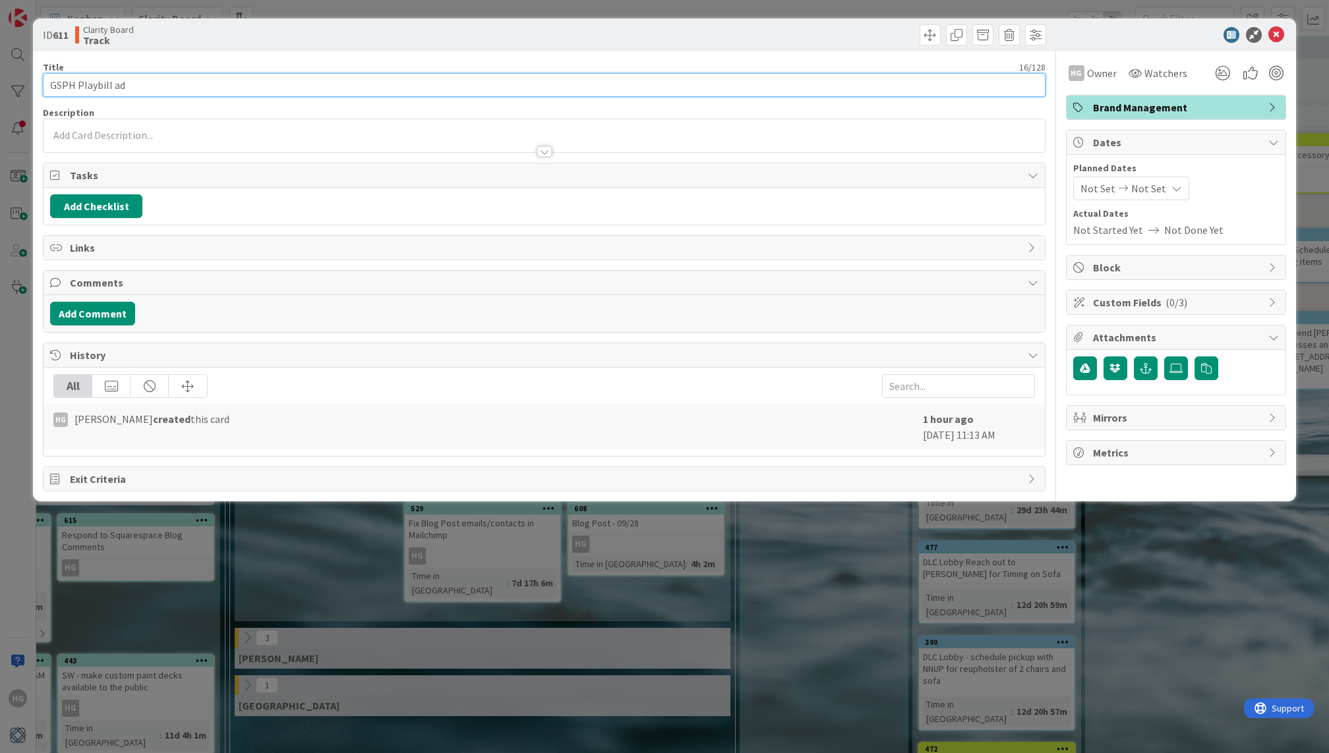
click at [49, 86] on input "GSPH Playbill ad" at bounding box center [544, 85] width 1002 height 24
type input "Finalize GSPH Playbill ad"
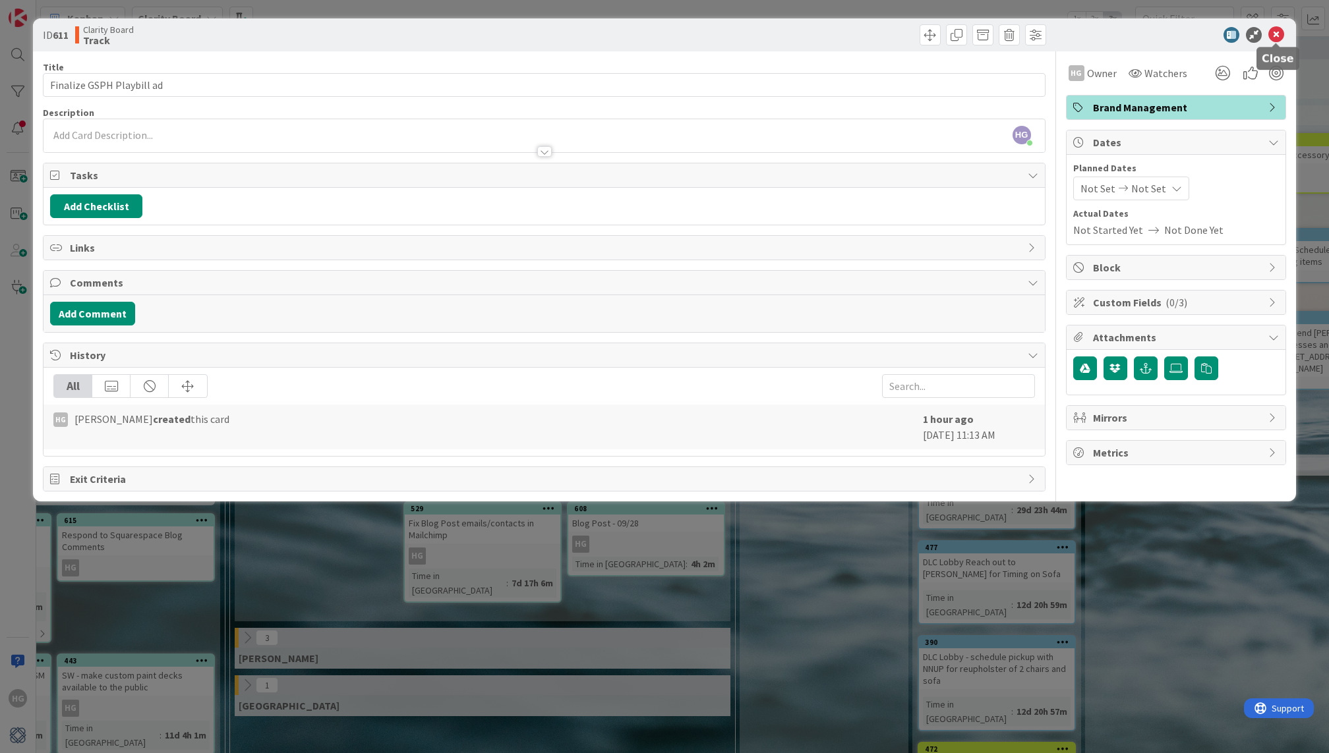
click at [1277, 38] on icon at bounding box center [1276, 35] width 16 height 16
